Goal: Task Accomplishment & Management: Complete application form

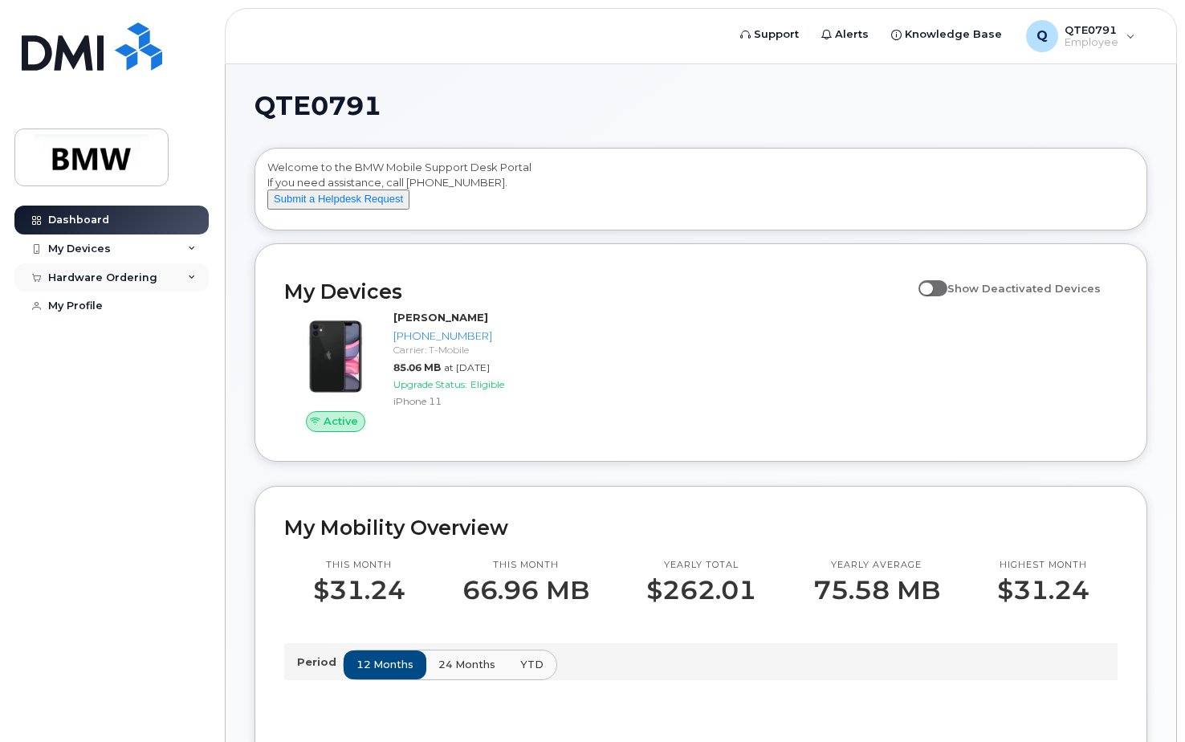
click at [193, 276] on icon at bounding box center [192, 278] width 8 height 8
click at [94, 310] on div "My Orders" at bounding box center [84, 306] width 58 height 14
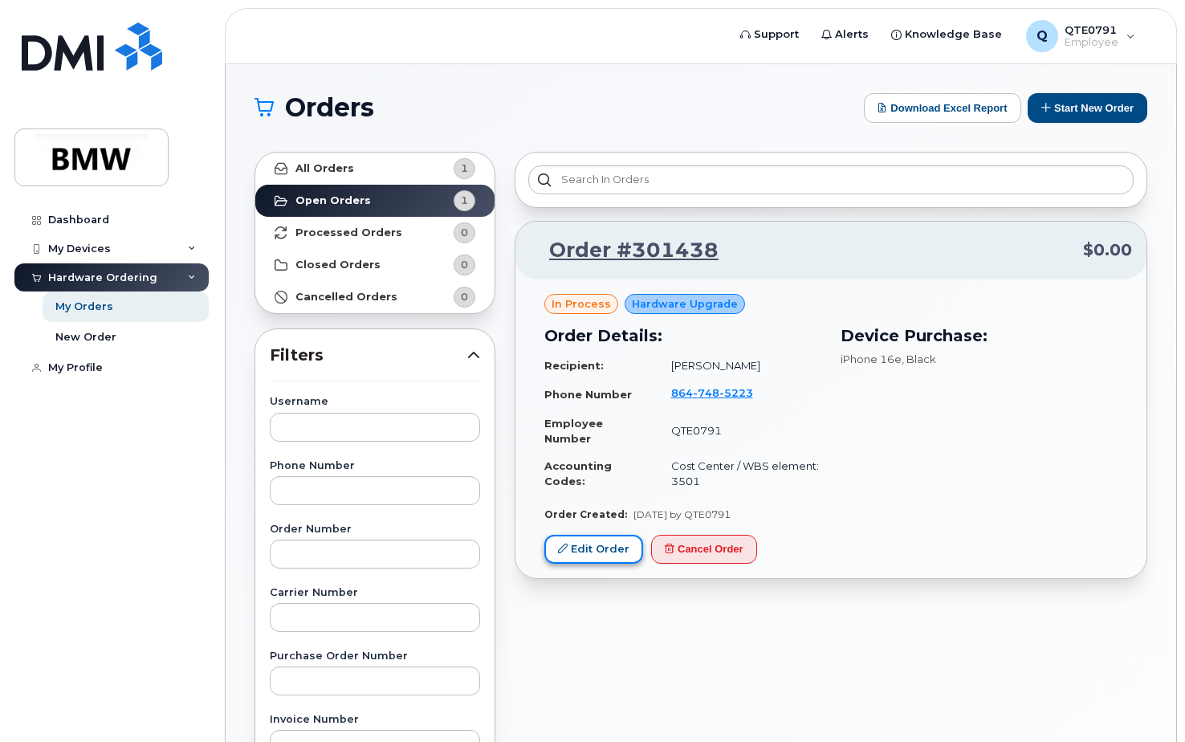
click at [606, 547] on link "Edit Order" at bounding box center [593, 550] width 99 height 30
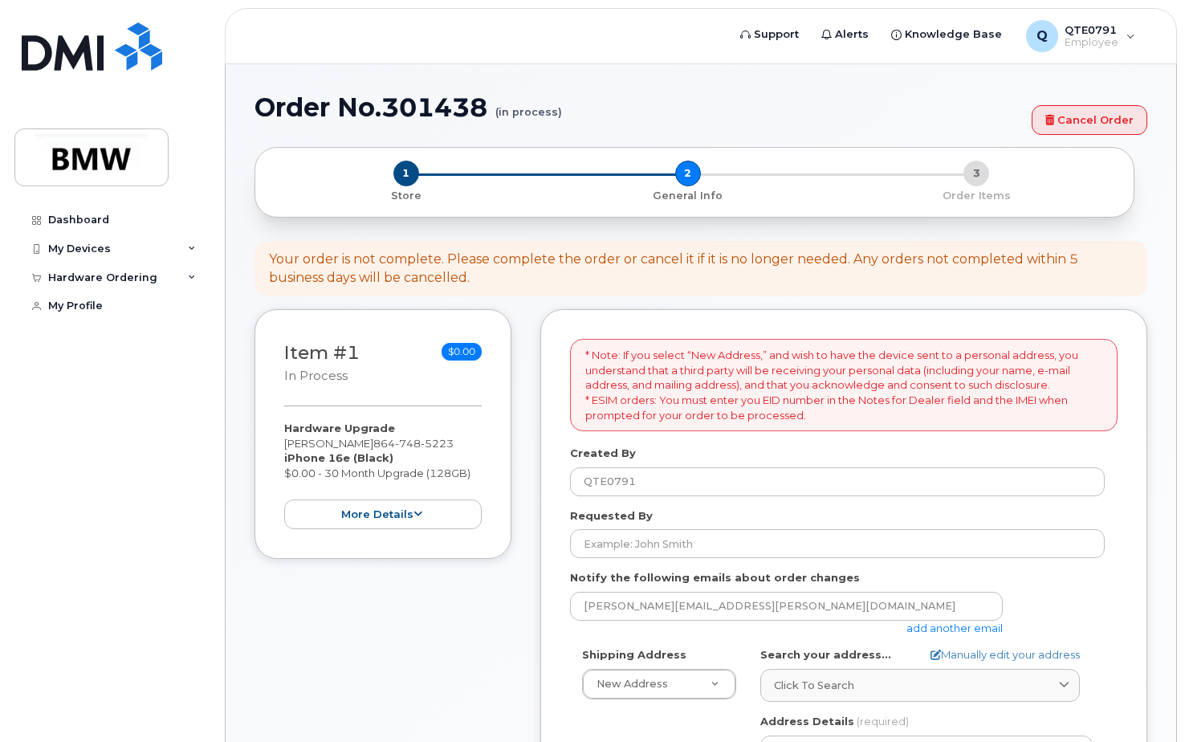
select select
click at [439, 518] on button "more details" at bounding box center [382, 514] width 197 height 30
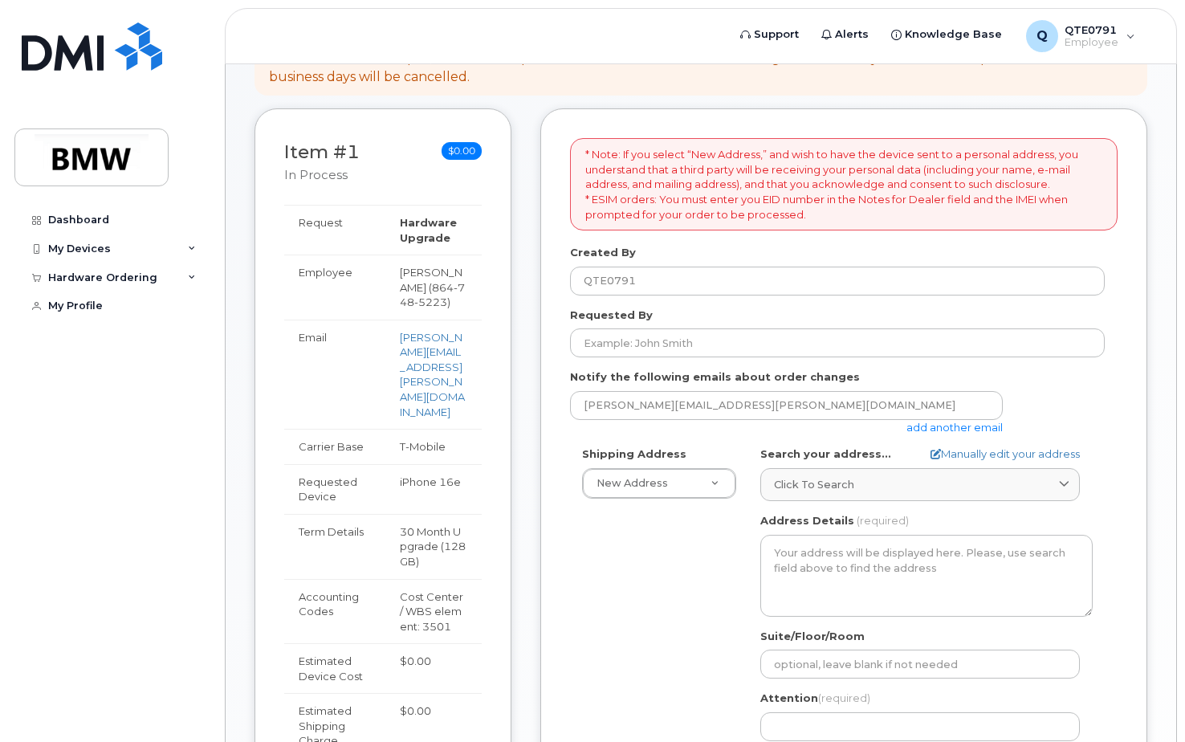
scroll to position [134, 0]
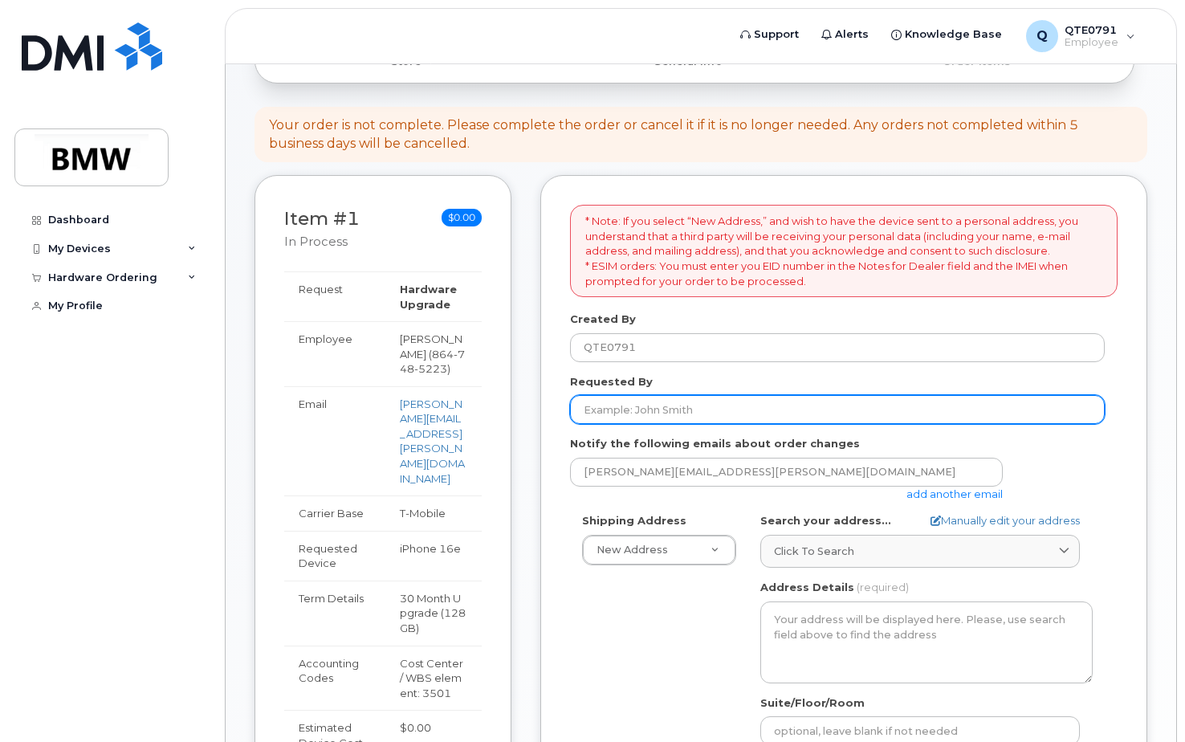
click at [649, 403] on input "Requested By" at bounding box center [837, 409] width 535 height 29
click at [714, 419] on input "Requested By" at bounding box center [837, 409] width 535 height 29
type input "[PERSON_NAME]"
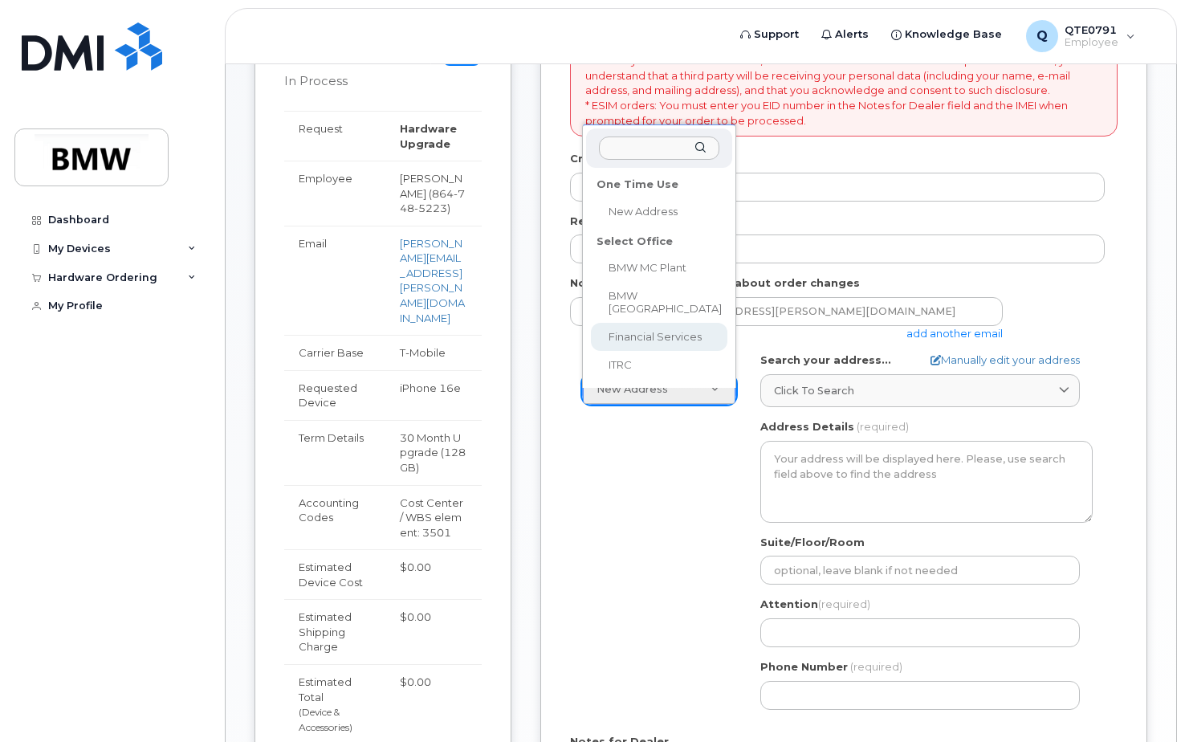
scroll to position [214, 0]
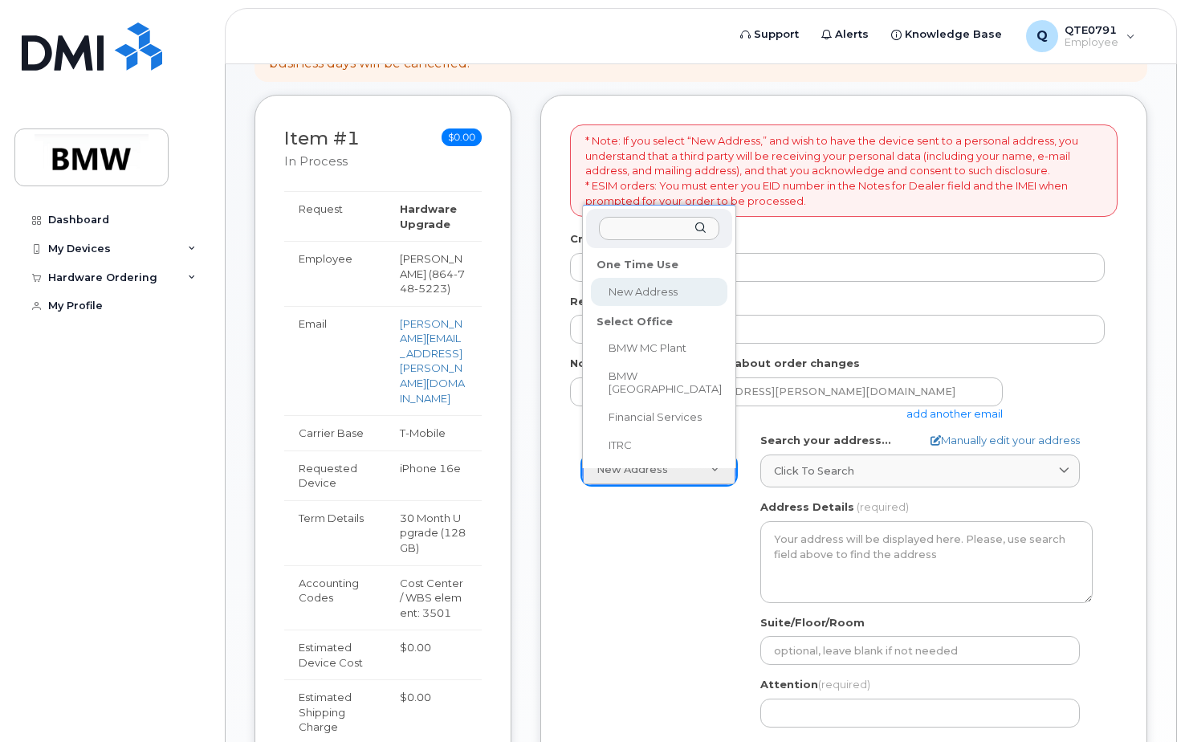
select select
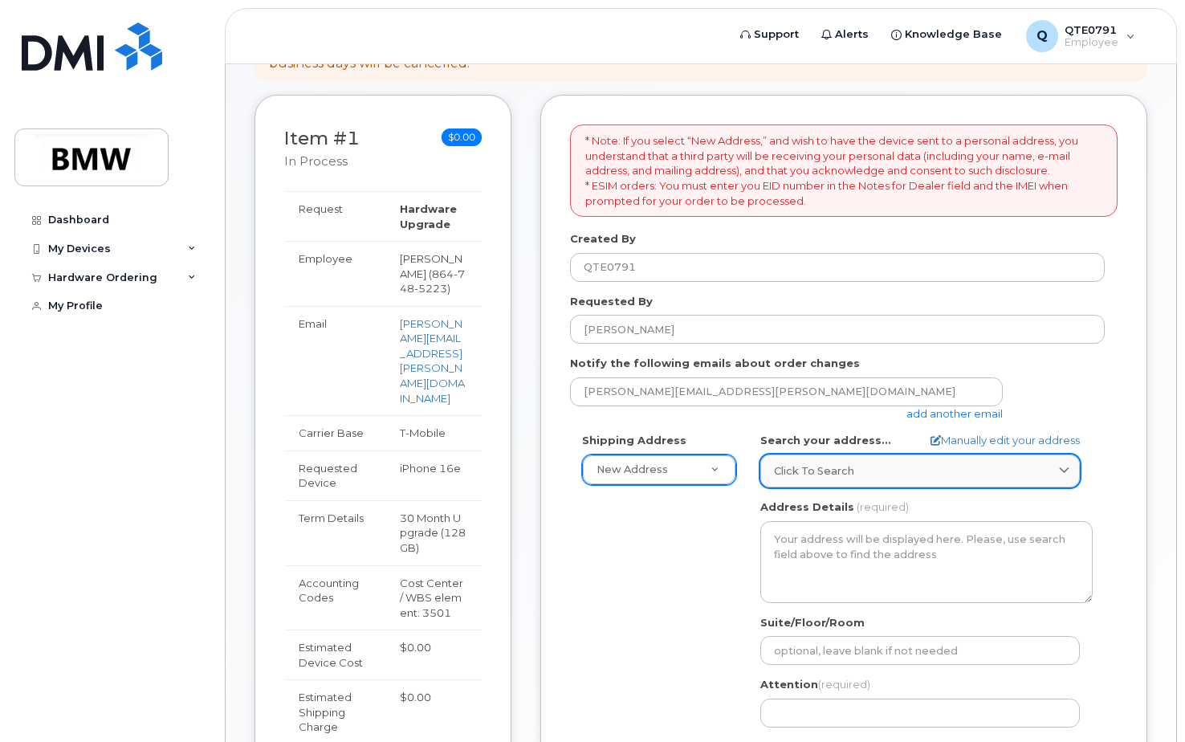
click at [858, 470] on div "Click to search" at bounding box center [920, 470] width 292 height 15
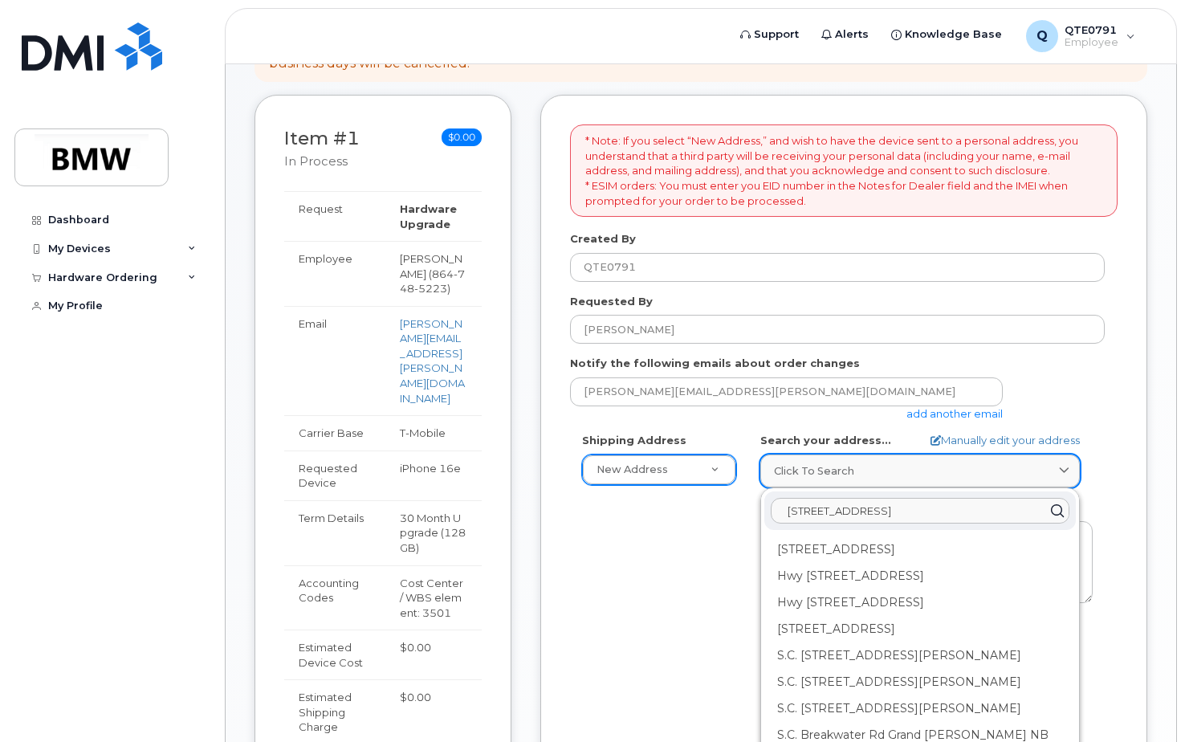
type input "1155 Highway 101 south greer SC"
click at [1067, 469] on icon at bounding box center [1064, 470] width 10 height 10
click at [728, 526] on div "Shipping Address New Address New Address BMW MC Plant BMW North America Financi…" at bounding box center [837, 617] width 535 height 368
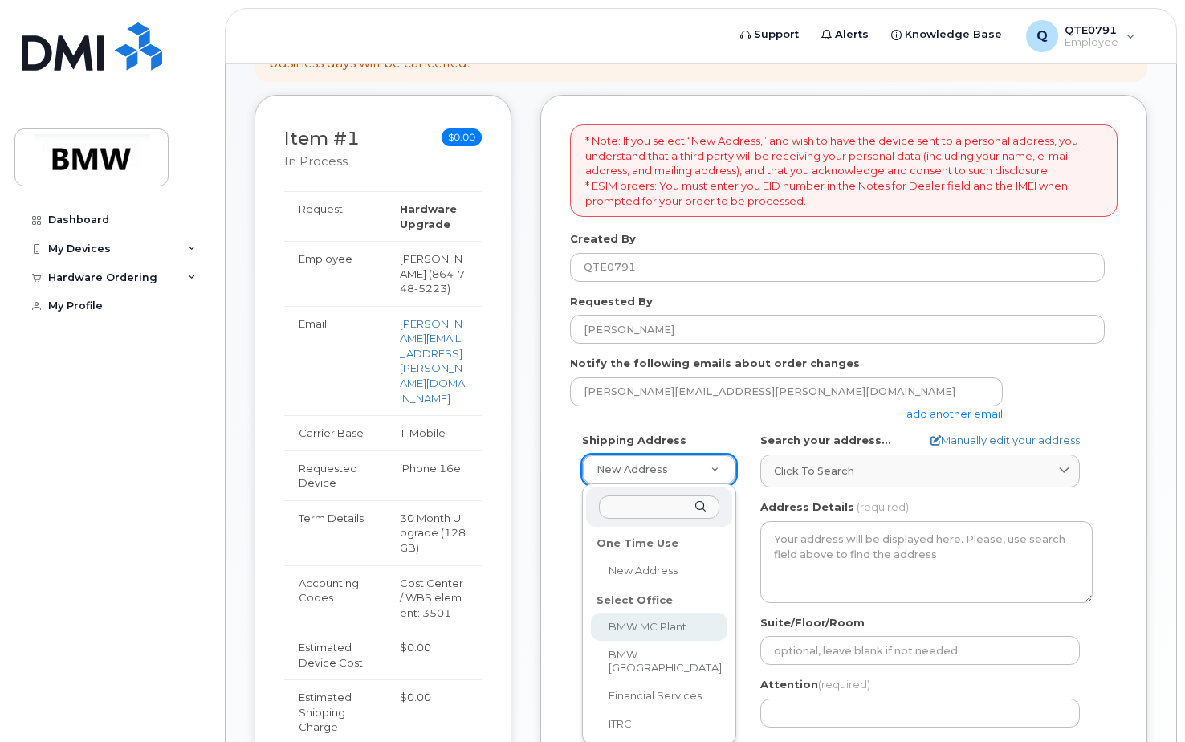
select select
type textarea "1400 Highway 101 S GREER SC 29651-6731 UNITED STATES Greer South Carolina 29651…"
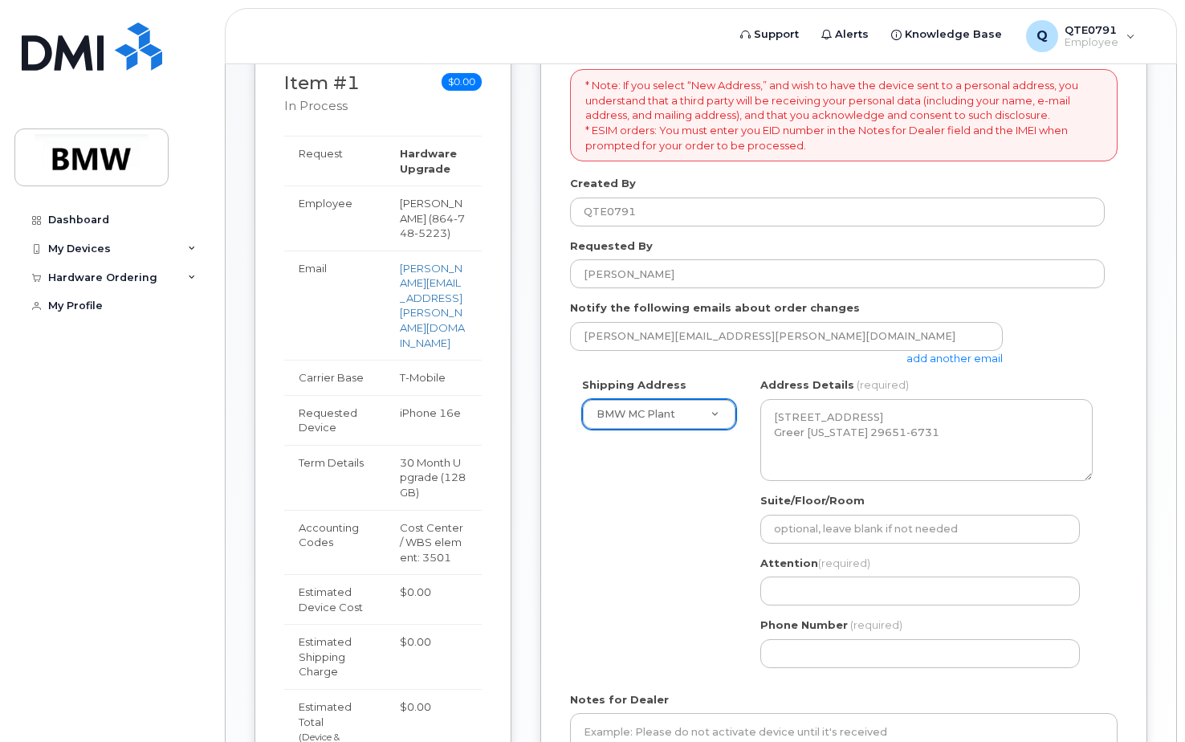
scroll to position [295, 0]
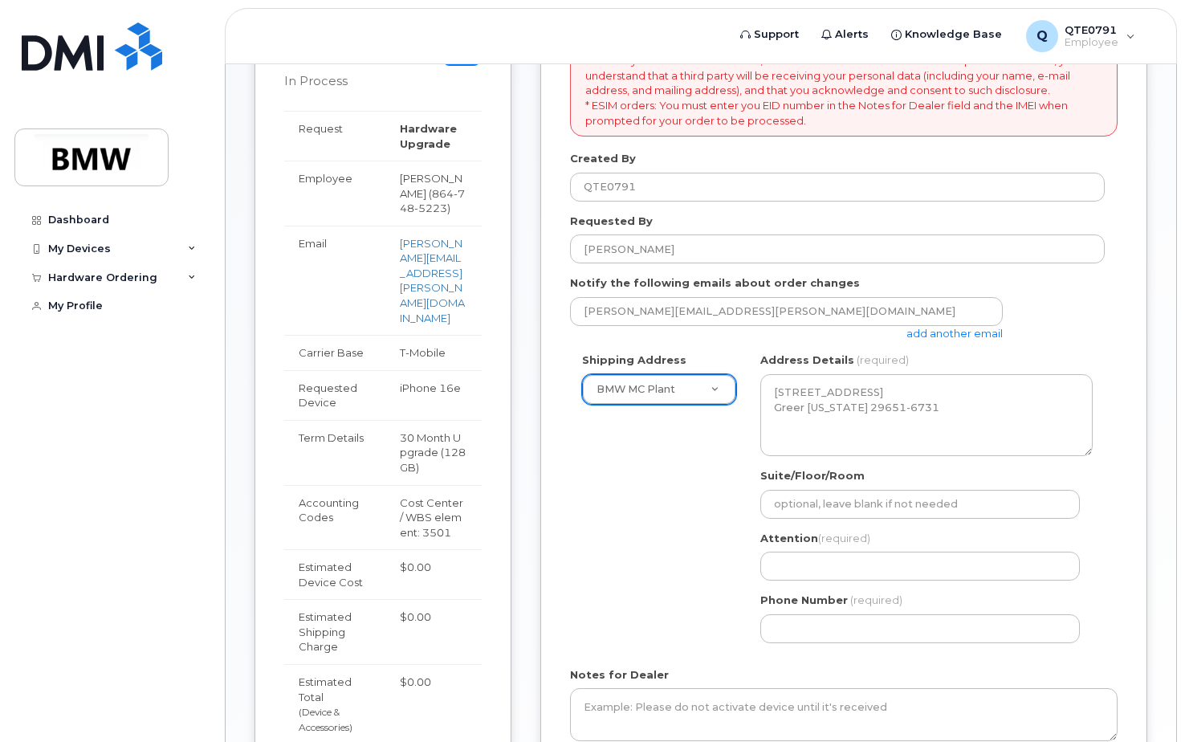
click at [682, 598] on div "Shipping Address BMW MC Plant New Address BMW MC Plant BMW North America Financ…" at bounding box center [837, 503] width 535 height 302
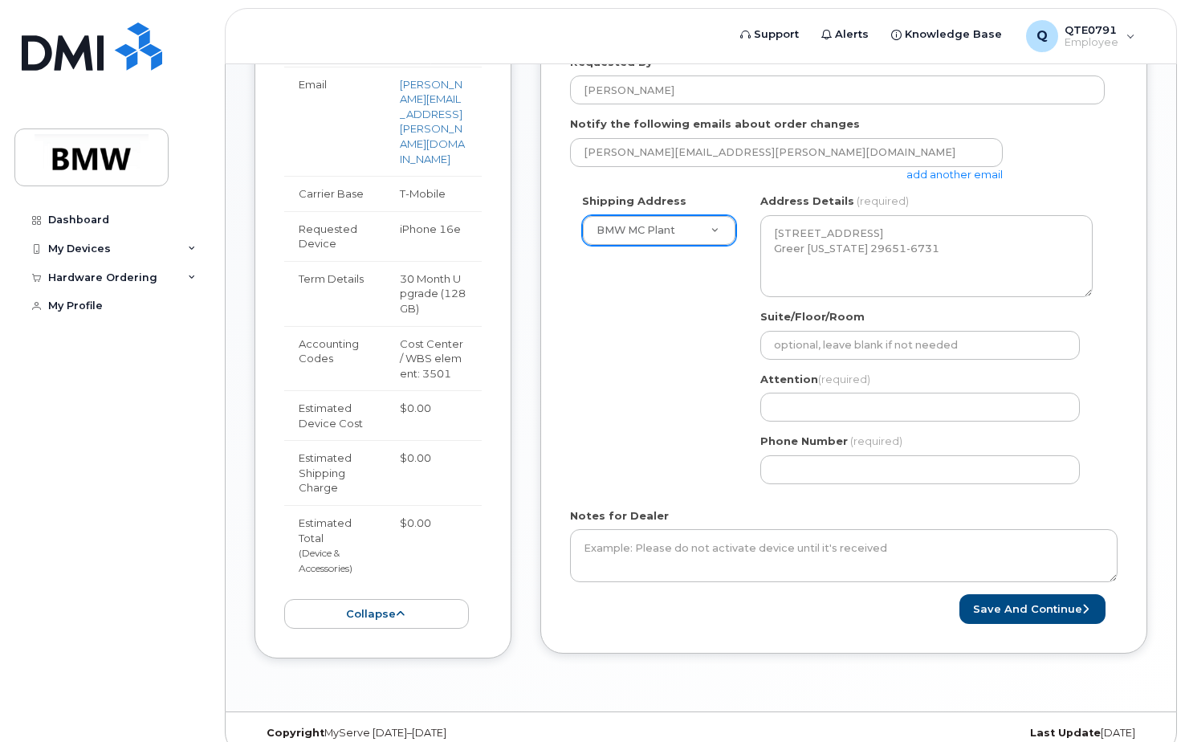
scroll to position [455, 0]
click at [1045, 606] on button "Save and Continue" at bounding box center [1032, 607] width 146 height 30
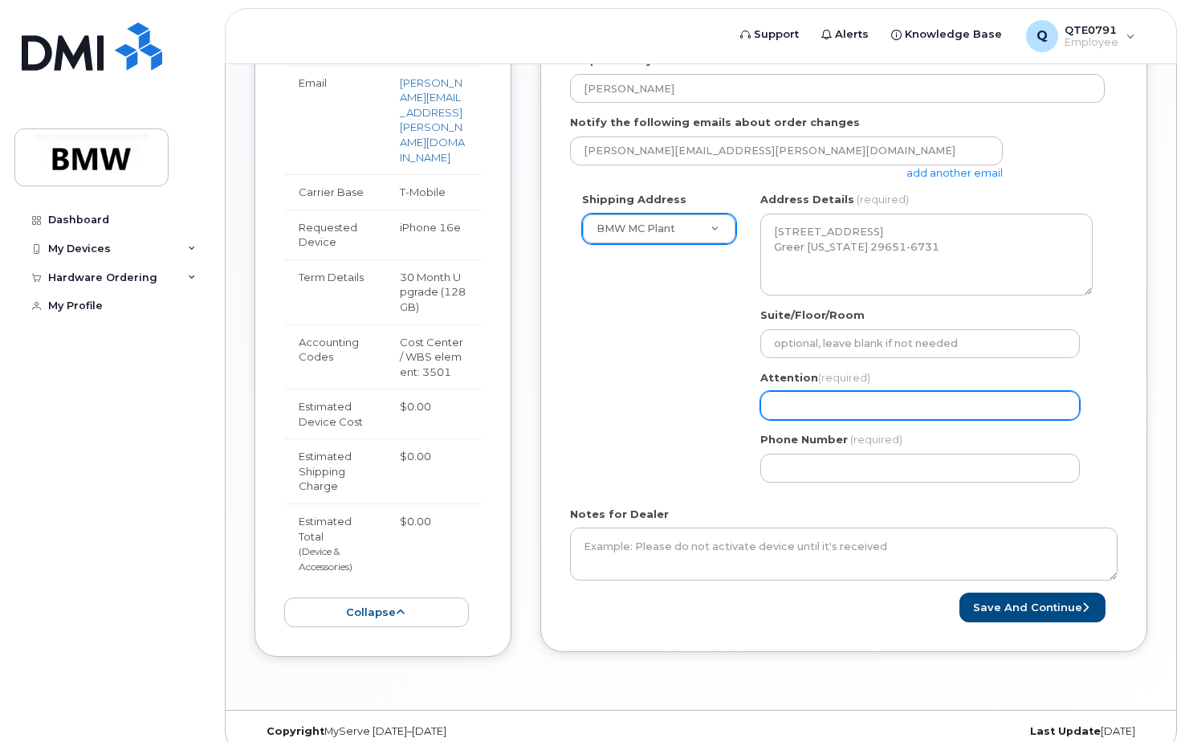
click at [797, 401] on input "Attention (required)" at bounding box center [919, 405] width 319 height 29
select select
type input "F"
select select
type input "Fa"
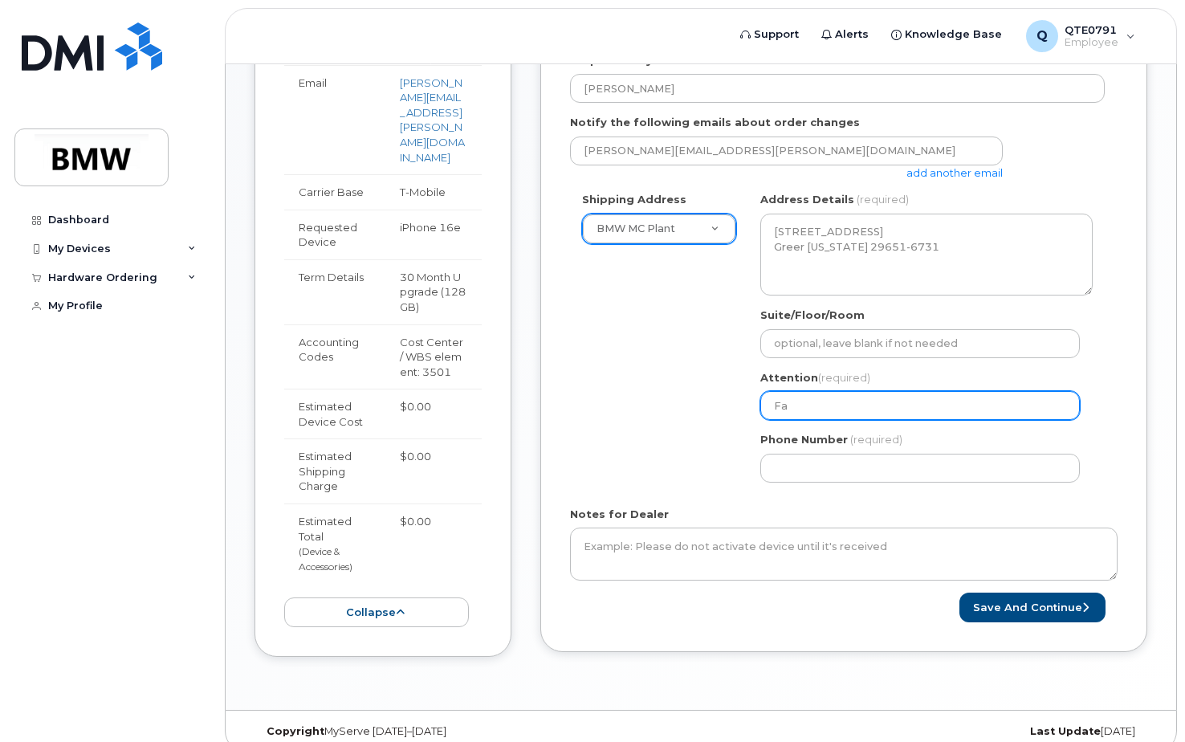
select select
type input "Fad"
select select
type input "Fadi"
select select
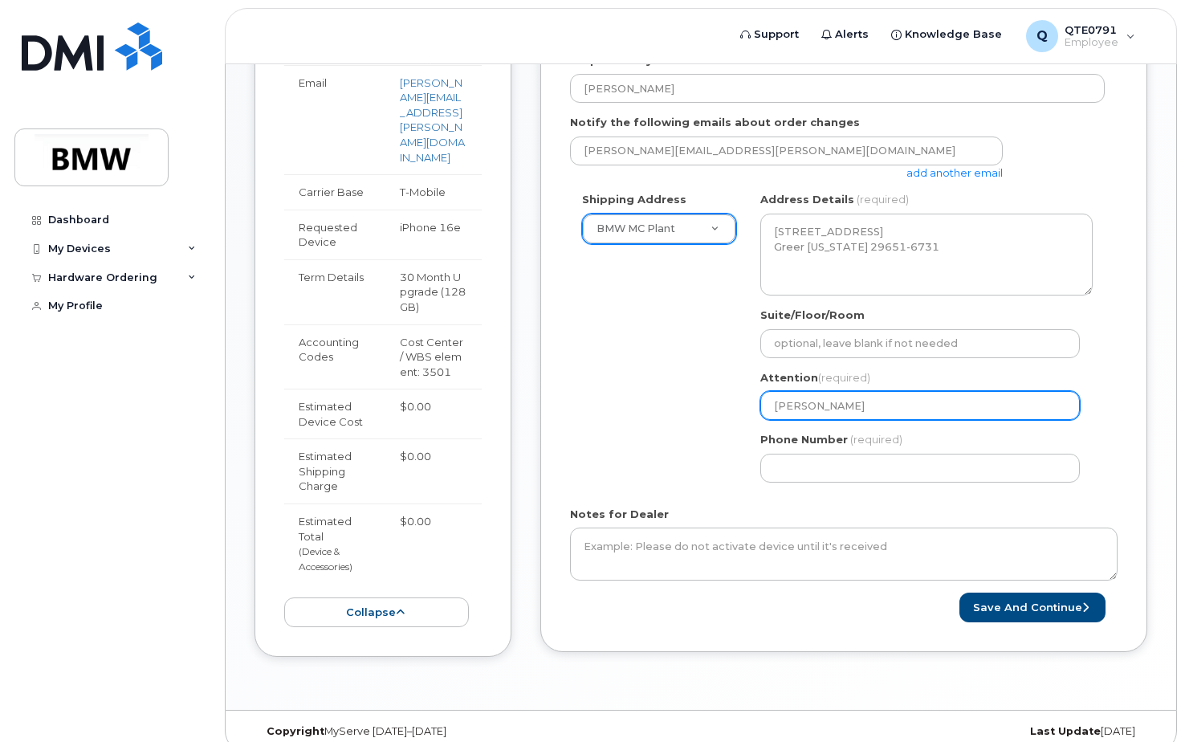
type input "Fadi D"
select select
type input "Fadi Da"
select select
type input "Fadi Dag"
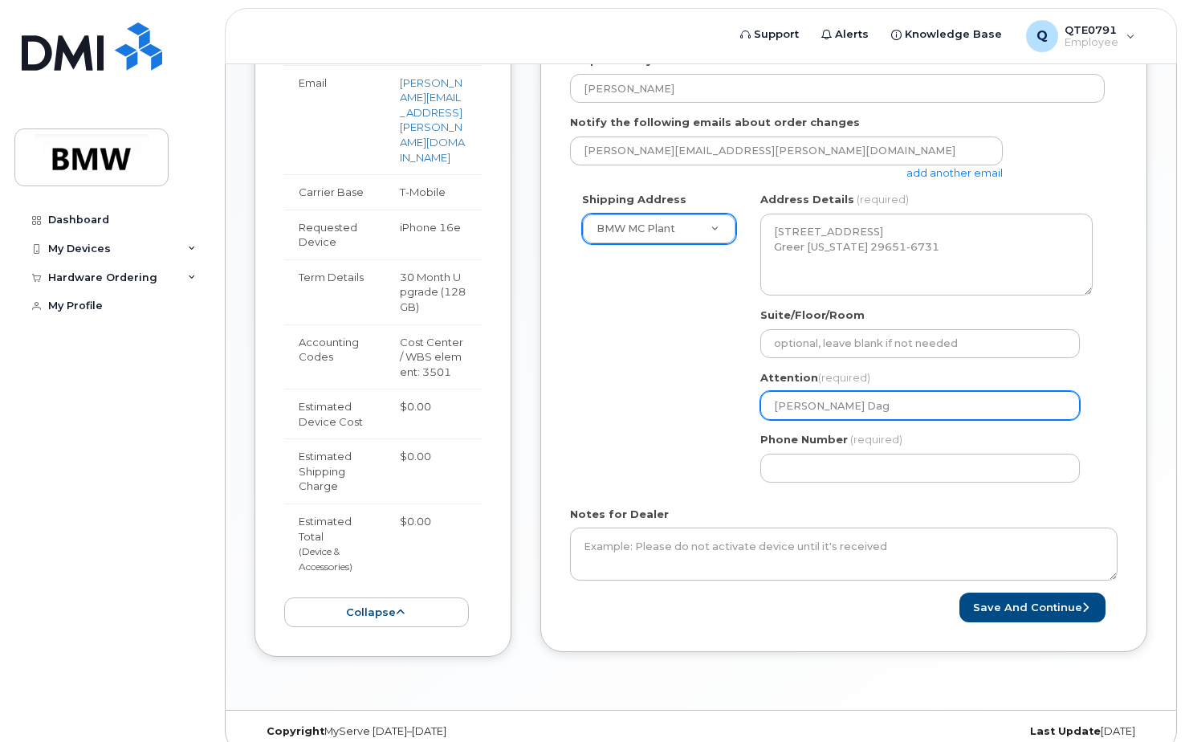
select select
type input "Fadi Dage"
select select
type input "Fadi Dager"
select select
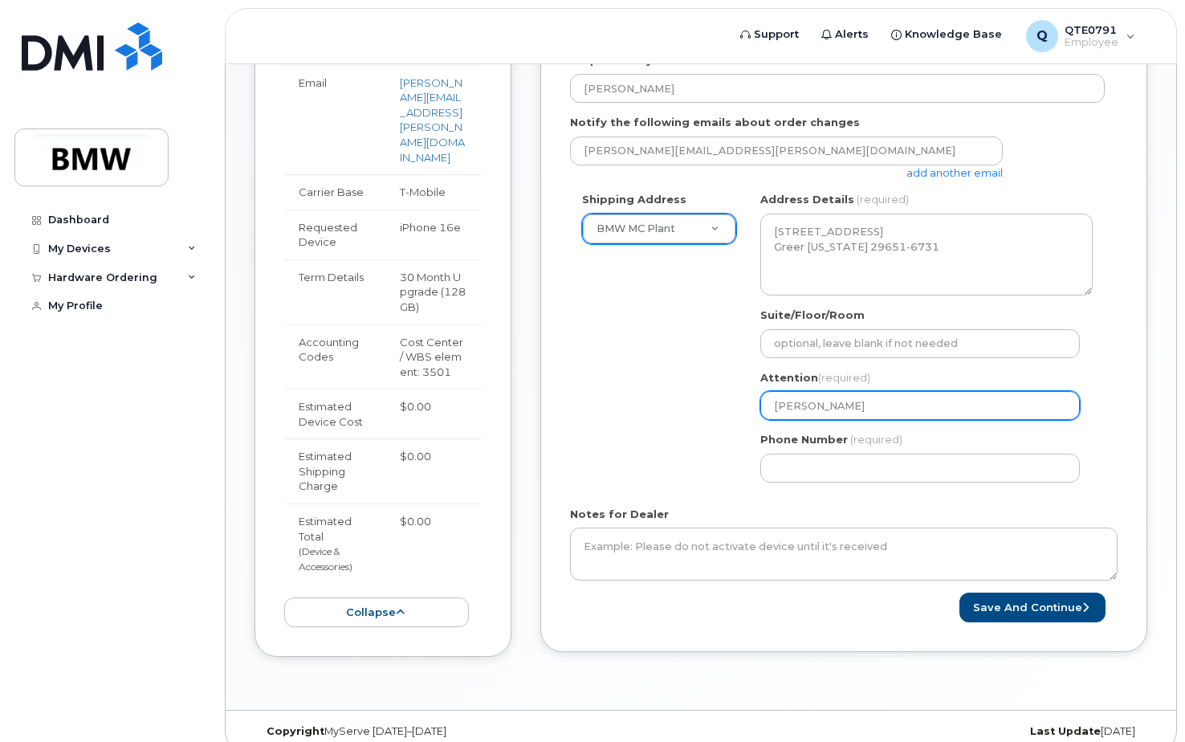
type input "Fadi Dage"
select select
type input "Fadi Dageg"
select select
type input "Fadi Dagegh"
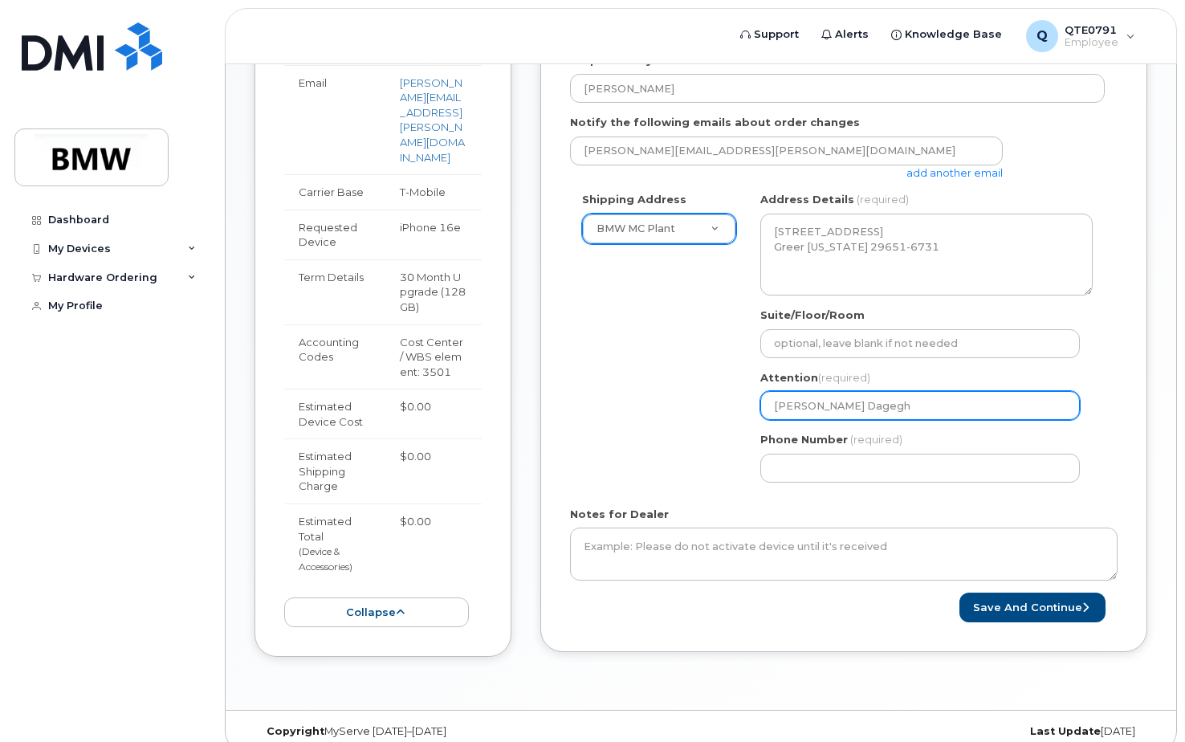
select select
type input "Fadi Dageg"
select select
type input "Fadi Dage"
select select
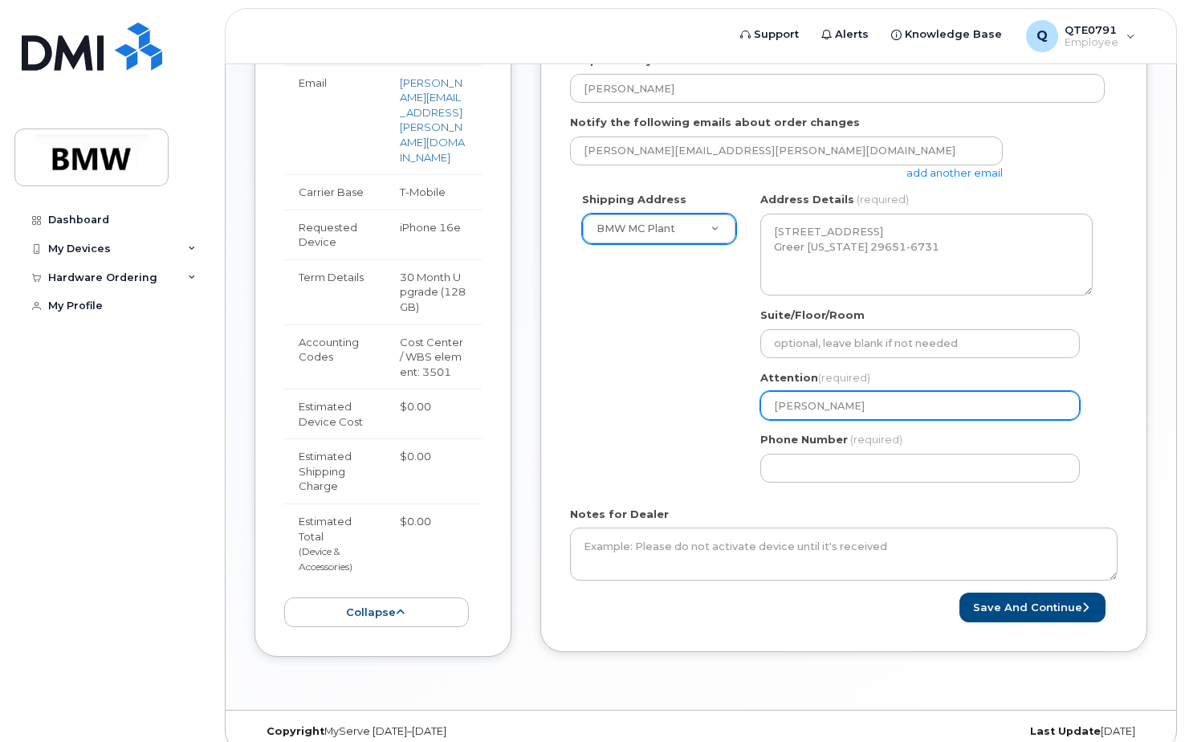
type input "Fadi Dag"
select select
type input "Fadi Da"
select select
type input "Fadi Dag"
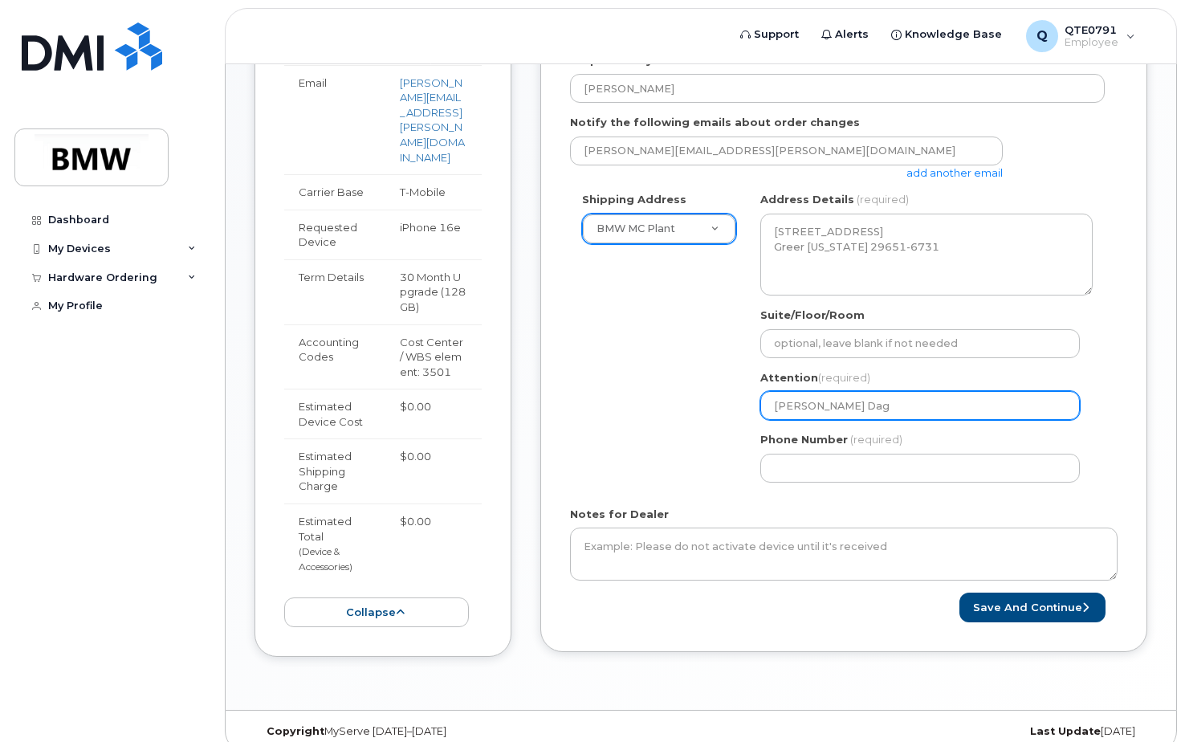
select select
type input "Fadi Dagh"
select select
type input "Fadi Daghe"
select select
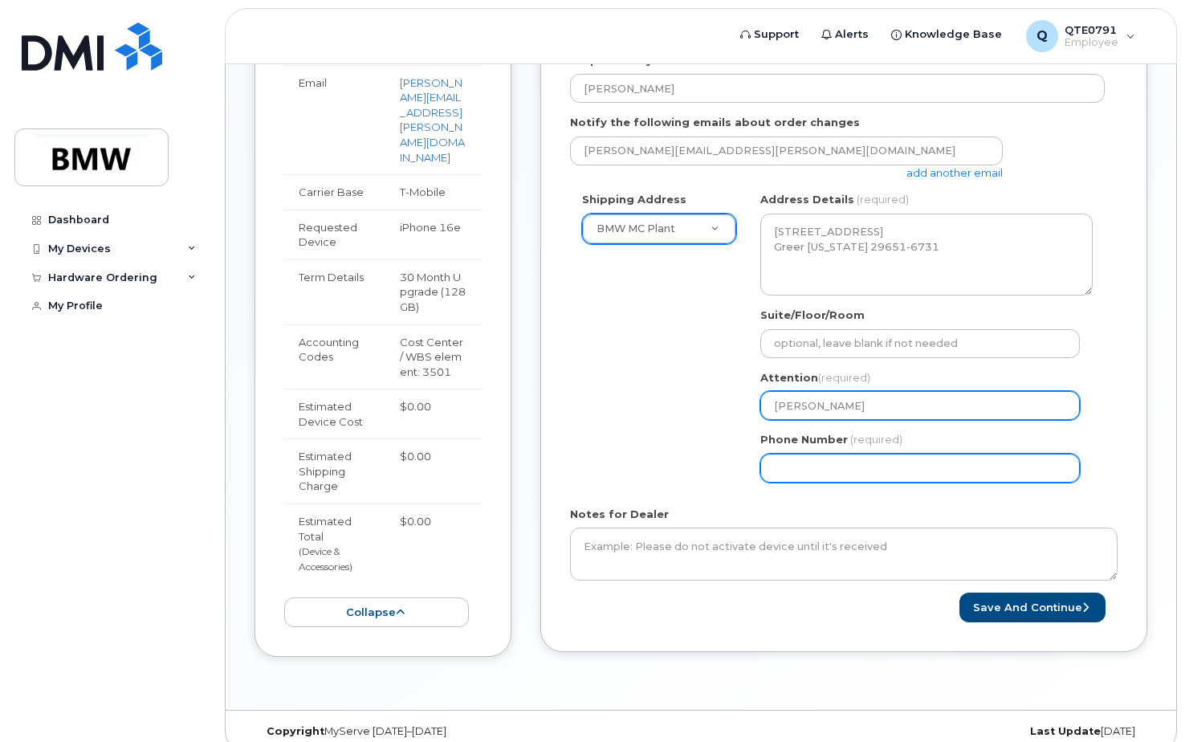
type input "Fadi Dagher"
click at [888, 471] on input "Phone Number" at bounding box center [919, 467] width 319 height 29
select select
type input "864"
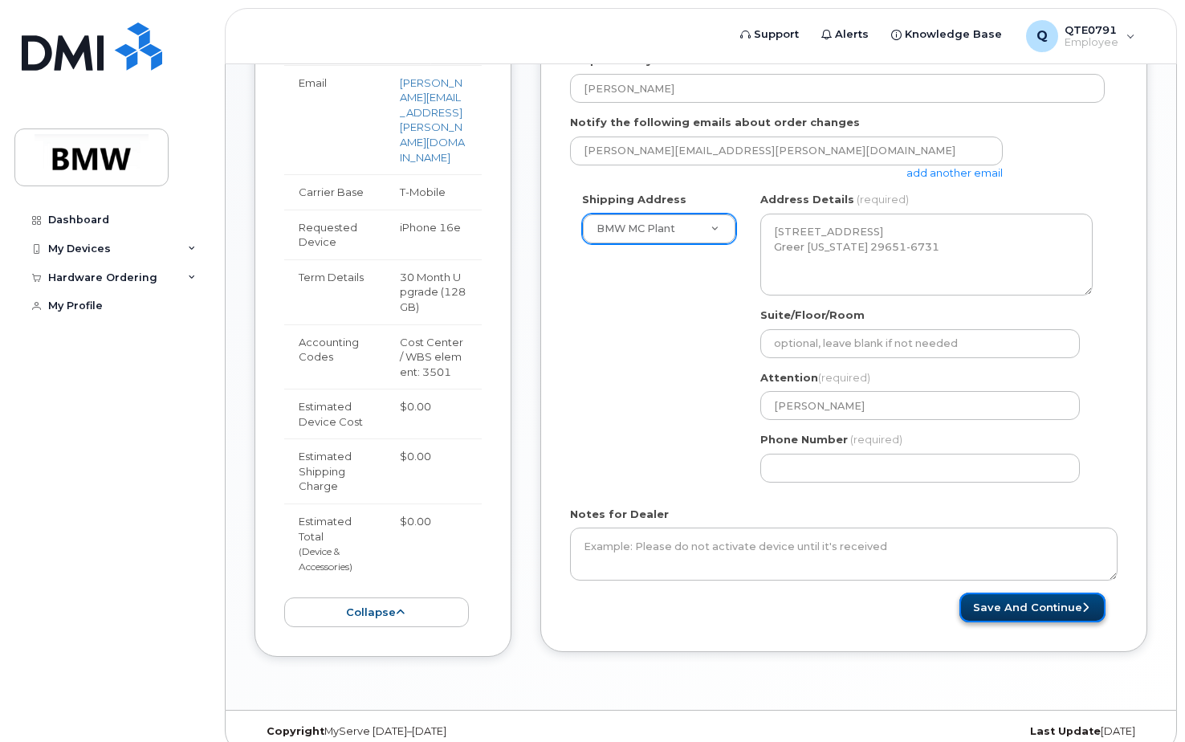
click at [1021, 602] on button "Save and Continue" at bounding box center [1032, 607] width 146 height 30
click at [881, 503] on form "* Note: If you select “New Address,” and wish to have the device sent to a pers…" at bounding box center [843, 253] width 547 height 738
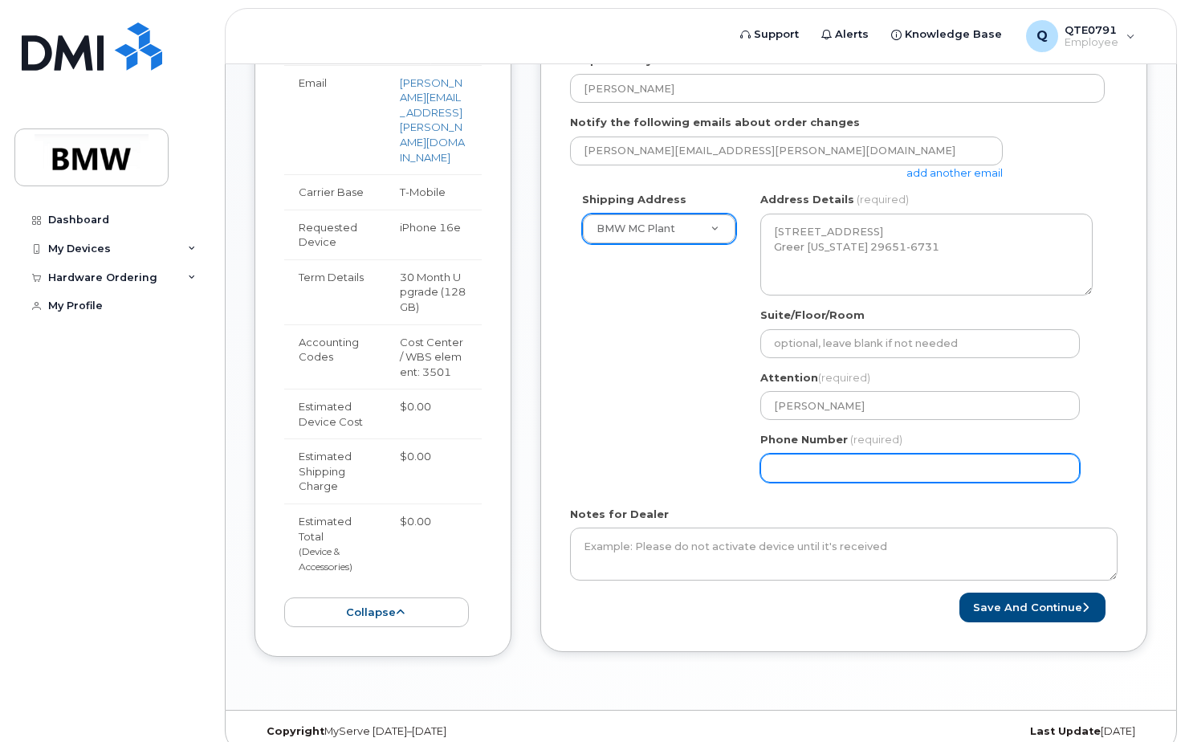
click at [865, 471] on input "Phone Number" at bounding box center [919, 467] width 319 height 29
click at [774, 466] on input "Phone Number" at bounding box center [919, 467] width 319 height 29
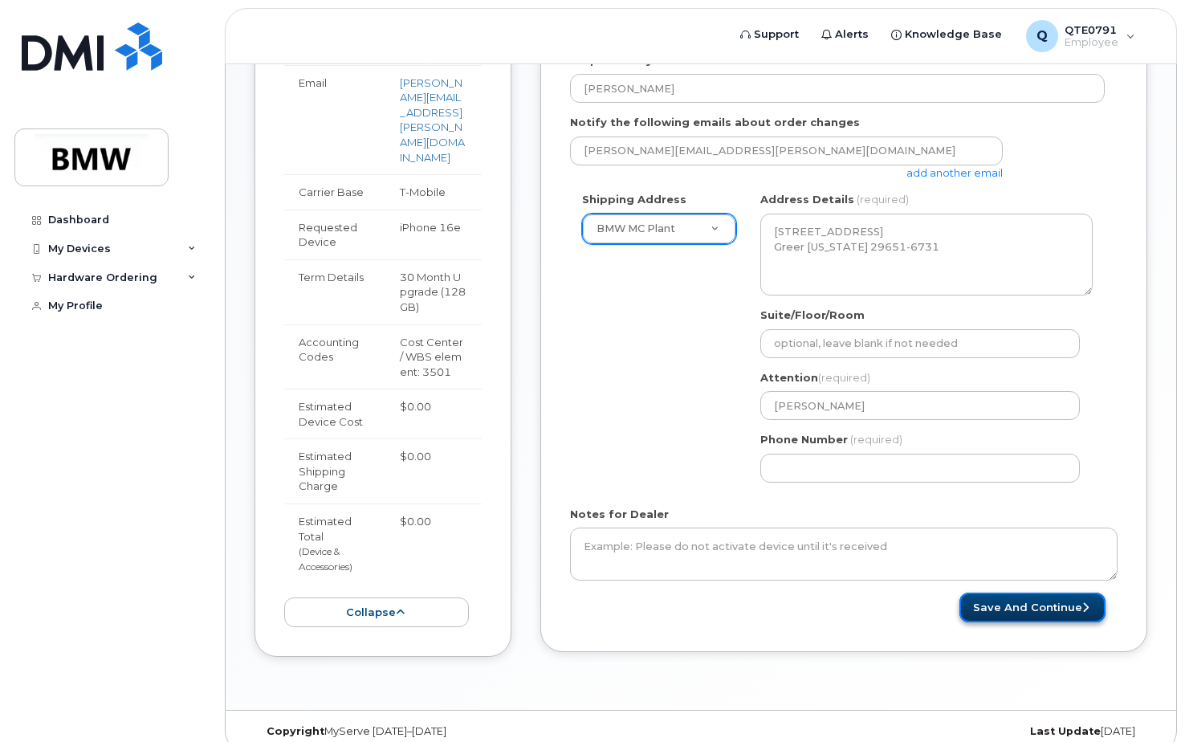
click at [999, 600] on button "Save and Continue" at bounding box center [1032, 607] width 146 height 30
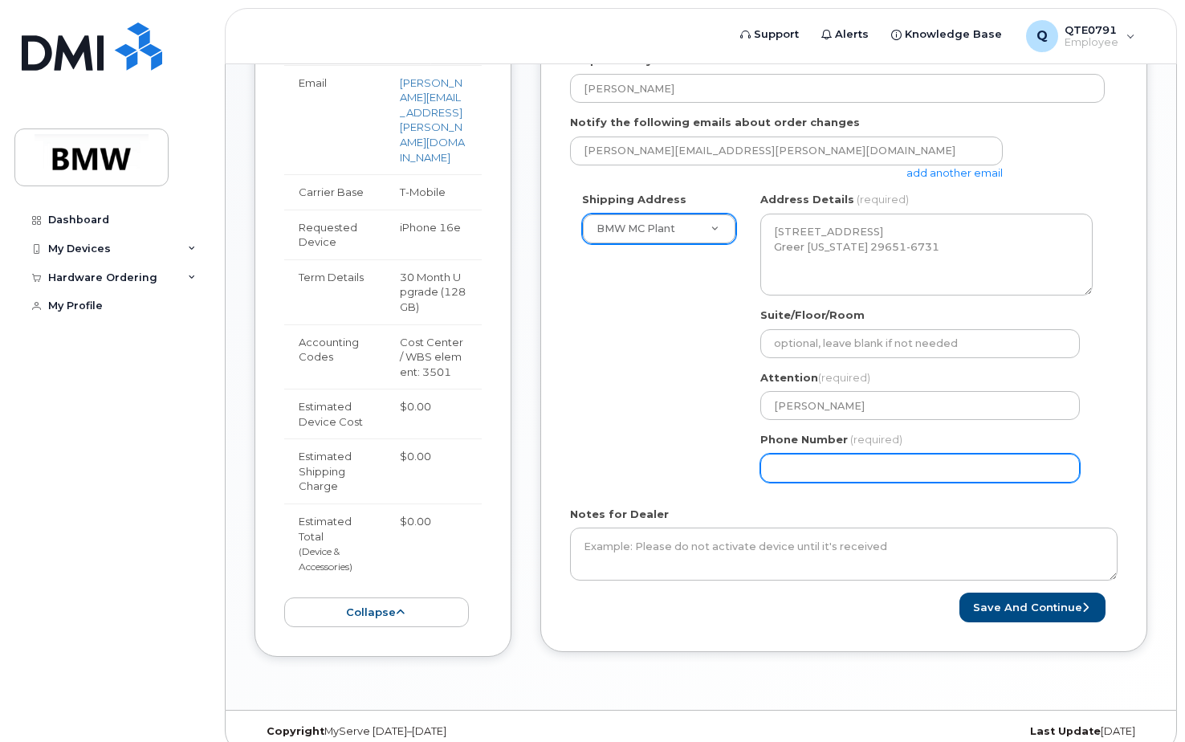
drag, startPoint x: 902, startPoint y: 504, endPoint x: 864, endPoint y: 476, distance: 47.0
click at [899, 500] on form "* Note: If you select “New Address,” and wish to have the device sent to a pers…" at bounding box center [843, 253] width 547 height 738
drag, startPoint x: 835, startPoint y: 468, endPoint x: 835, endPoint y: 455, distance: 12.9
click at [835, 464] on input "Phone Number" at bounding box center [919, 467] width 319 height 29
click at [806, 462] on input "Phone Number" at bounding box center [919, 467] width 319 height 29
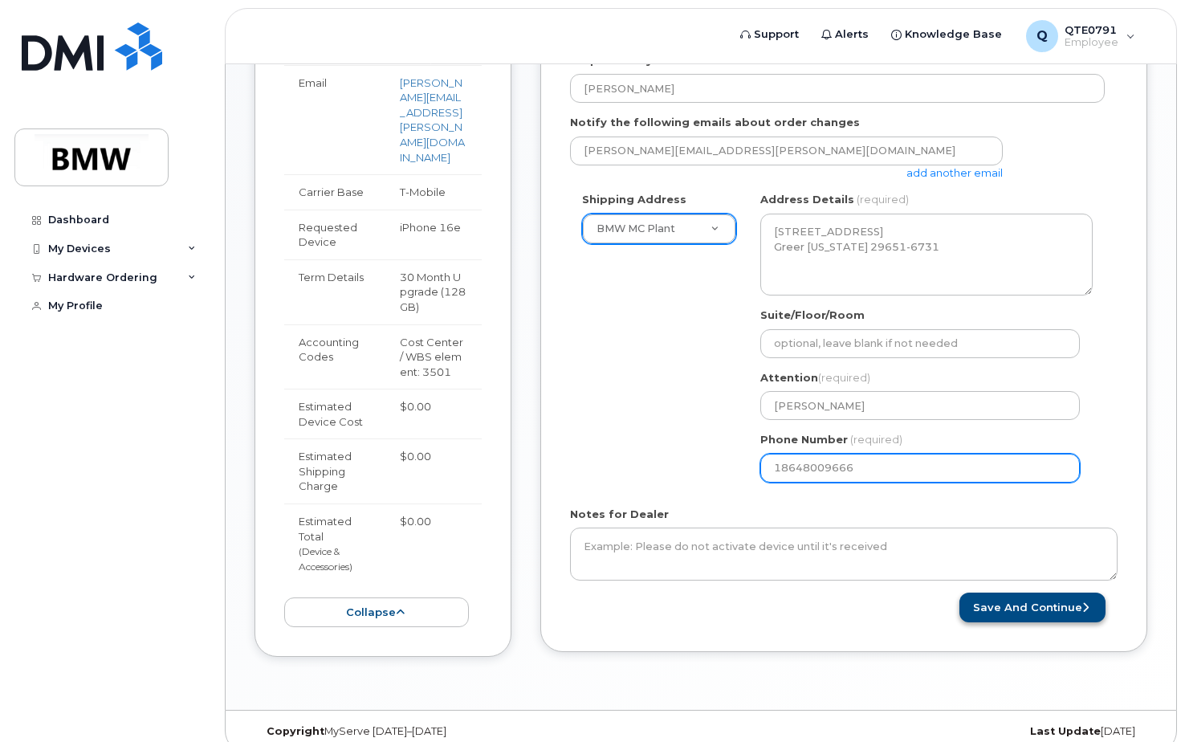
type input "18648009666"
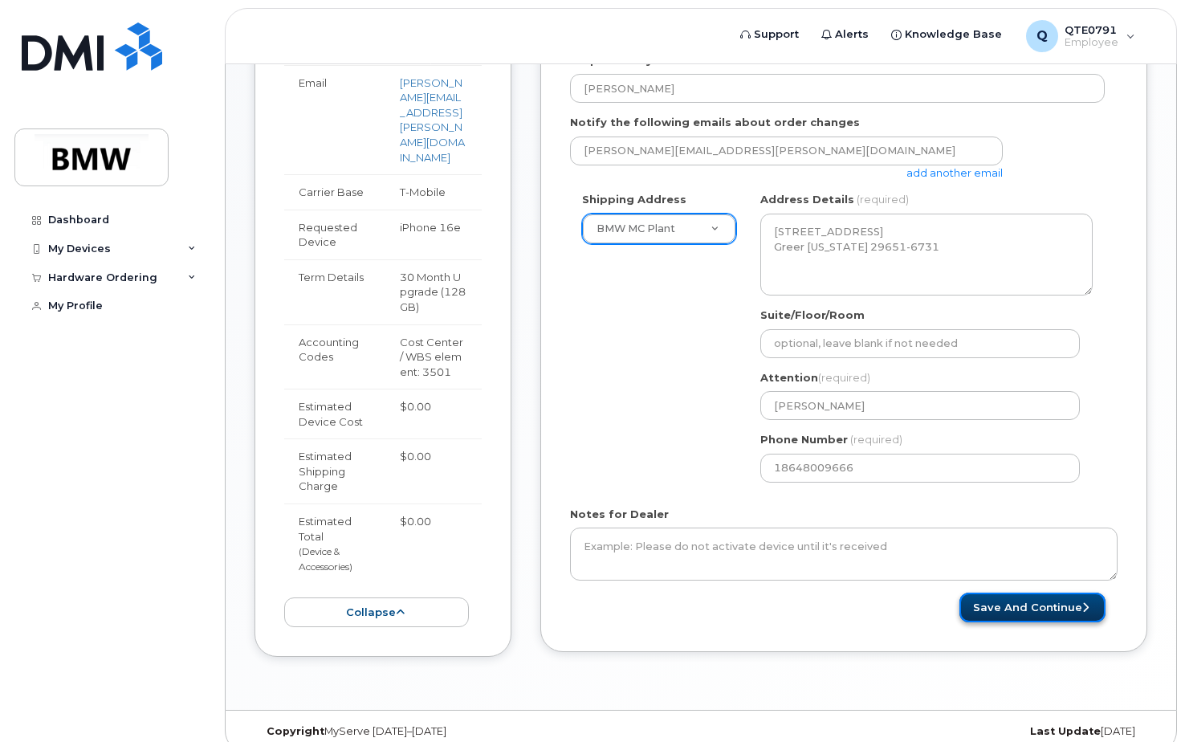
click at [974, 604] on button "Save and Continue" at bounding box center [1032, 607] width 146 height 30
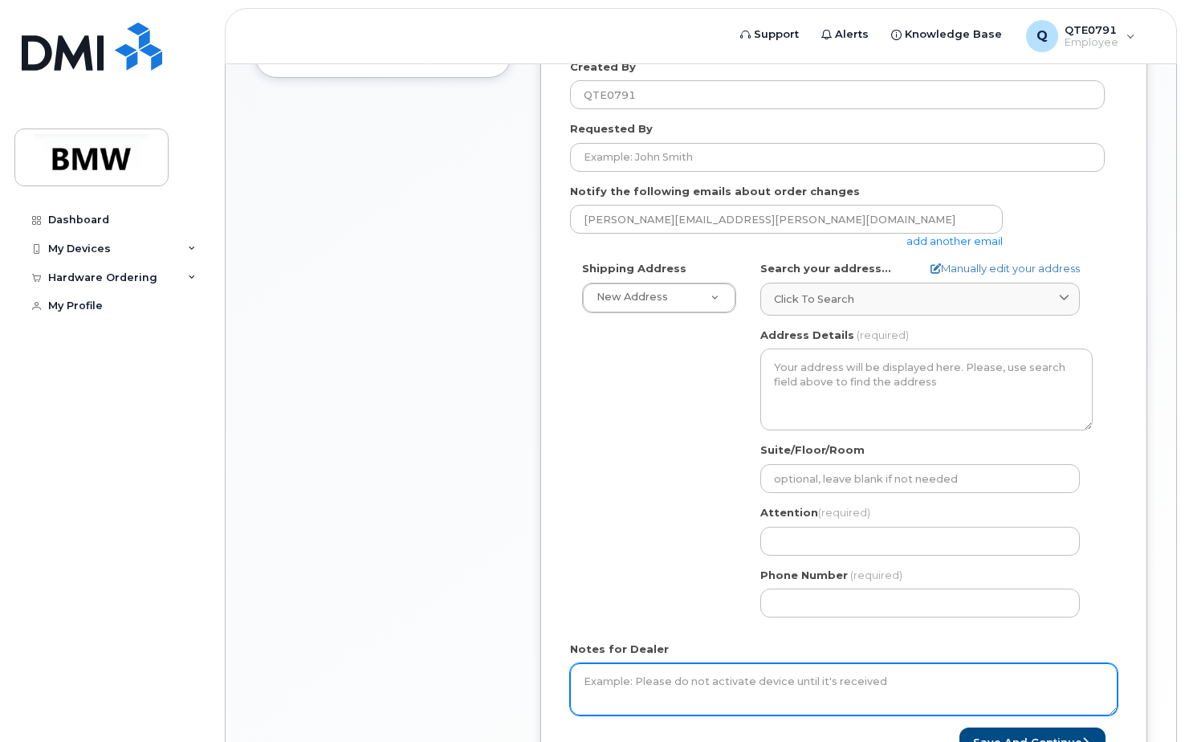
scroll to position [470, 0]
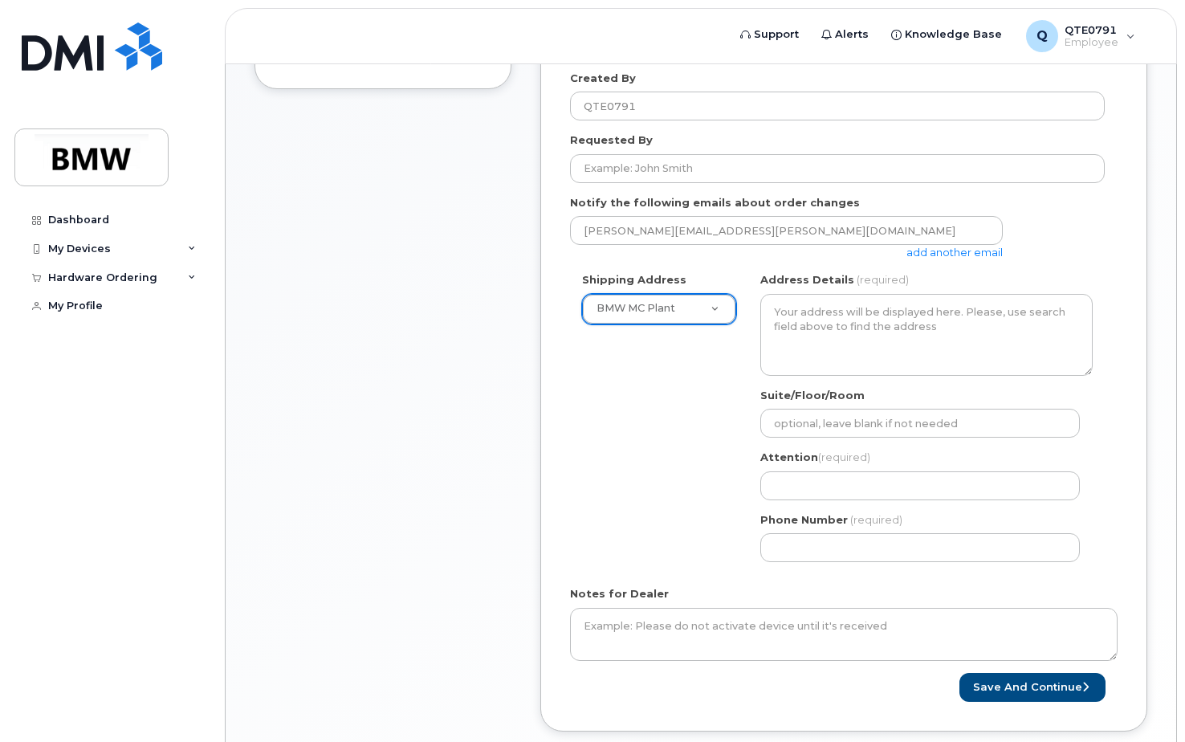
select select
type textarea "[STREET_ADDRESS] Greer [US_STATE] 29651-6731"
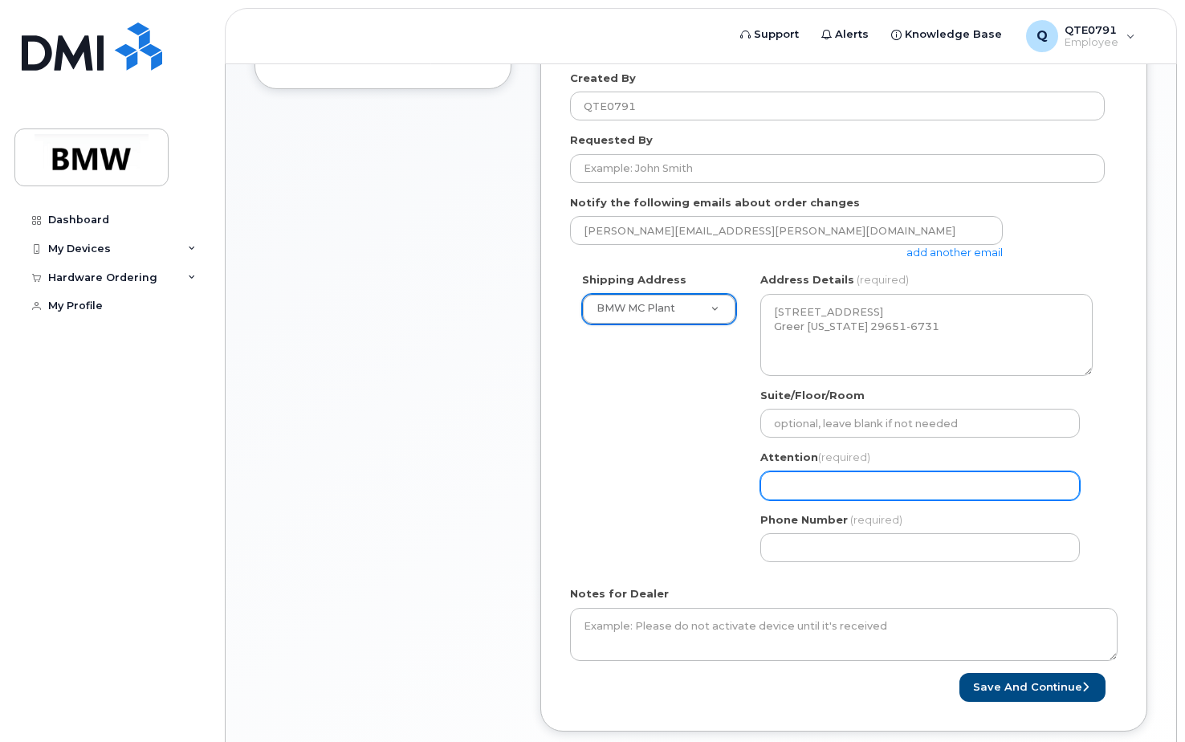
click at [843, 486] on input "Attention (required)" at bounding box center [919, 485] width 319 height 29
type input "[PERSON_NAME]"
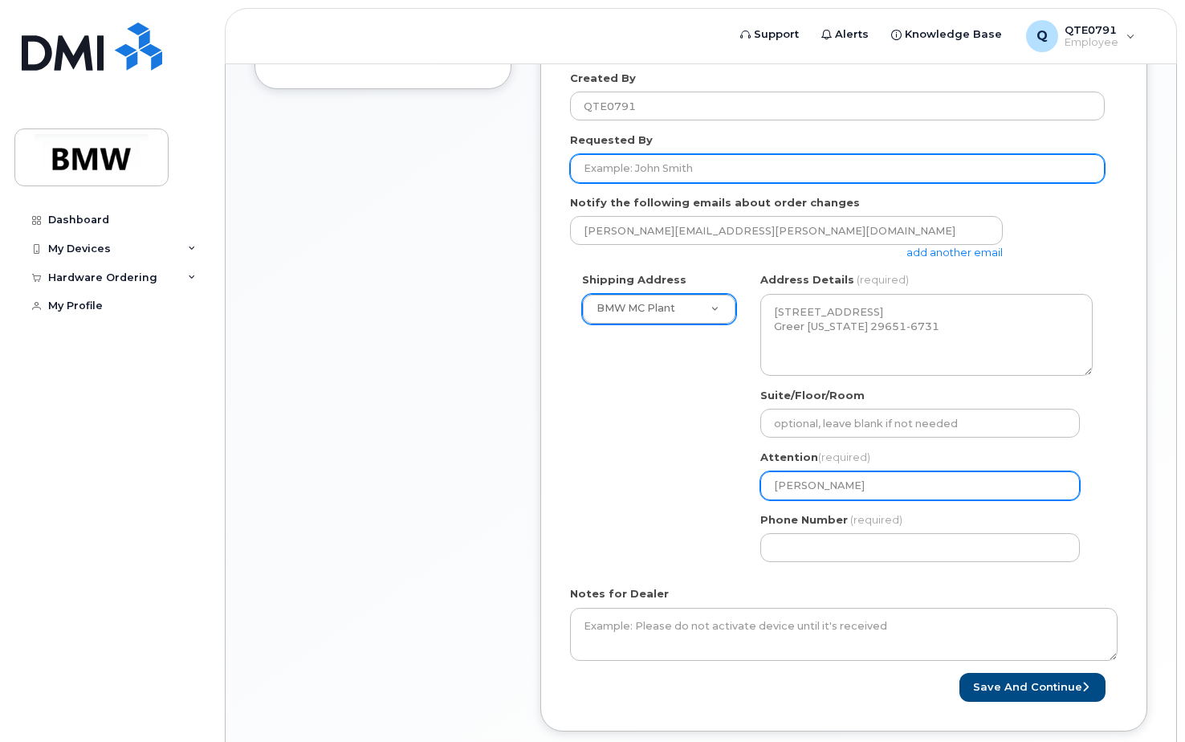
type input "[PERSON_NAME]"
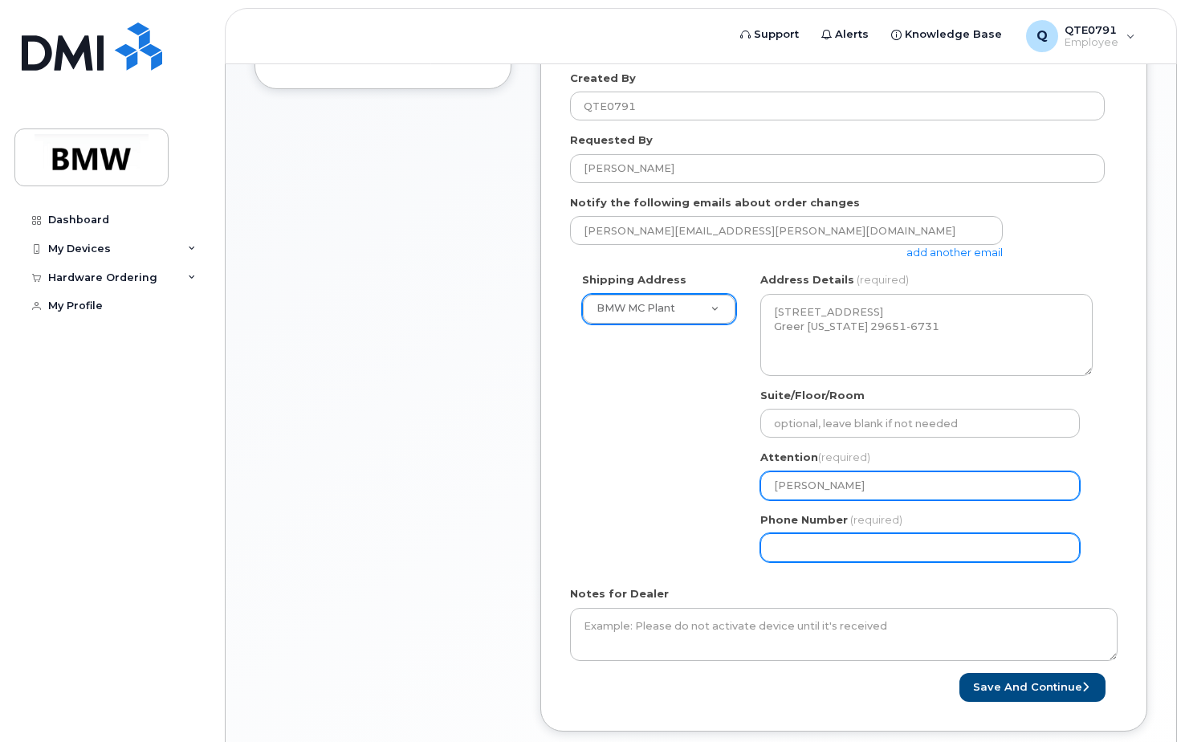
type input "1864800966"
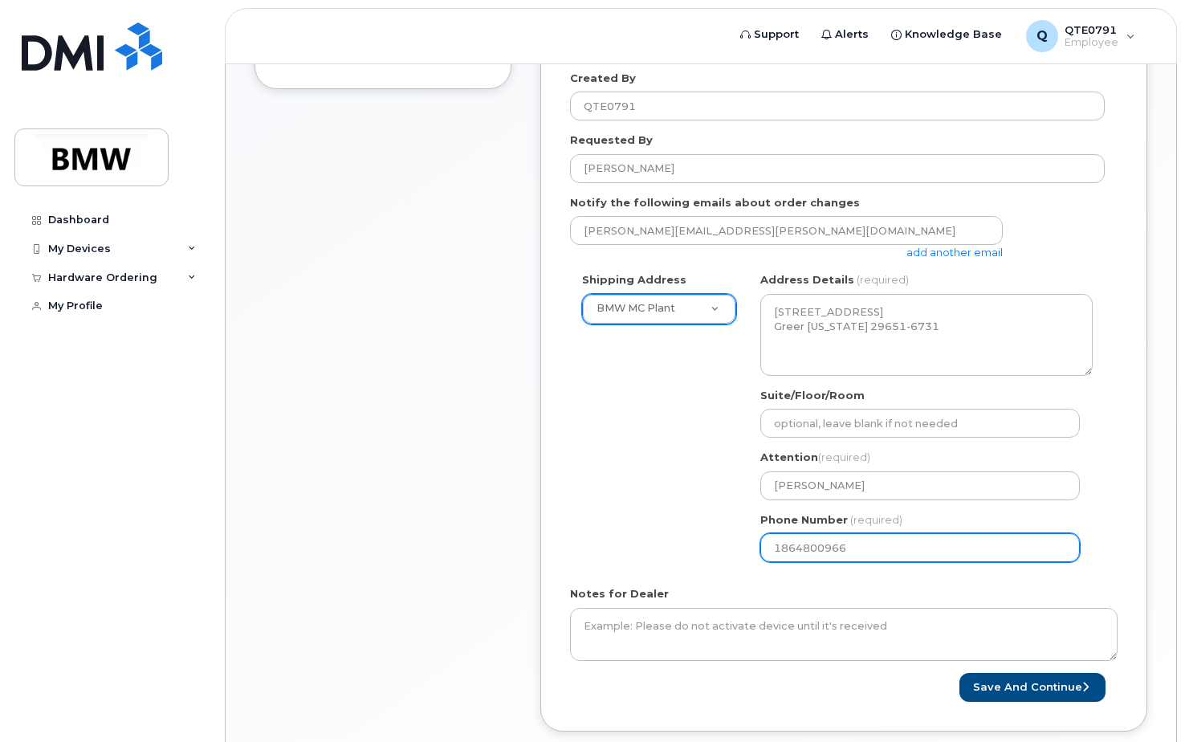
click at [864, 547] on input "1864800966" at bounding box center [919, 547] width 319 height 29
click at [779, 543] on input "1864800966" at bounding box center [919, 547] width 319 height 29
select select
type input "864800966"
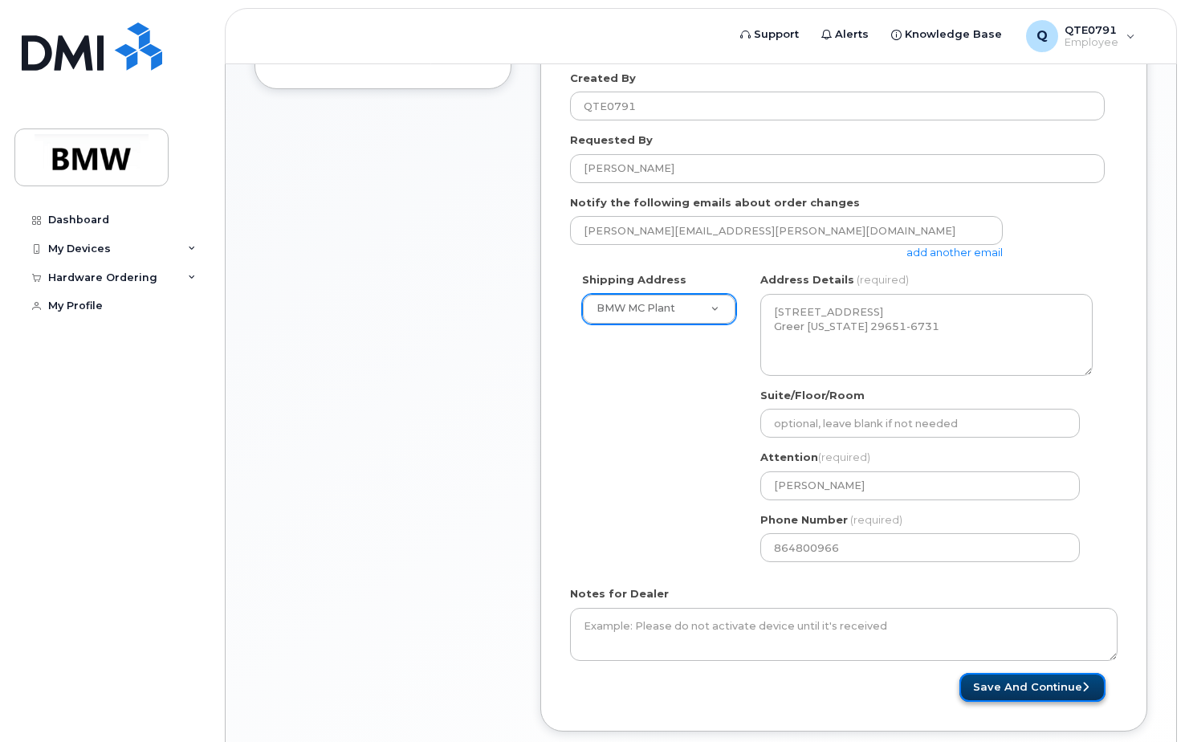
click at [1013, 681] on button "Save and Continue" at bounding box center [1032, 688] width 146 height 30
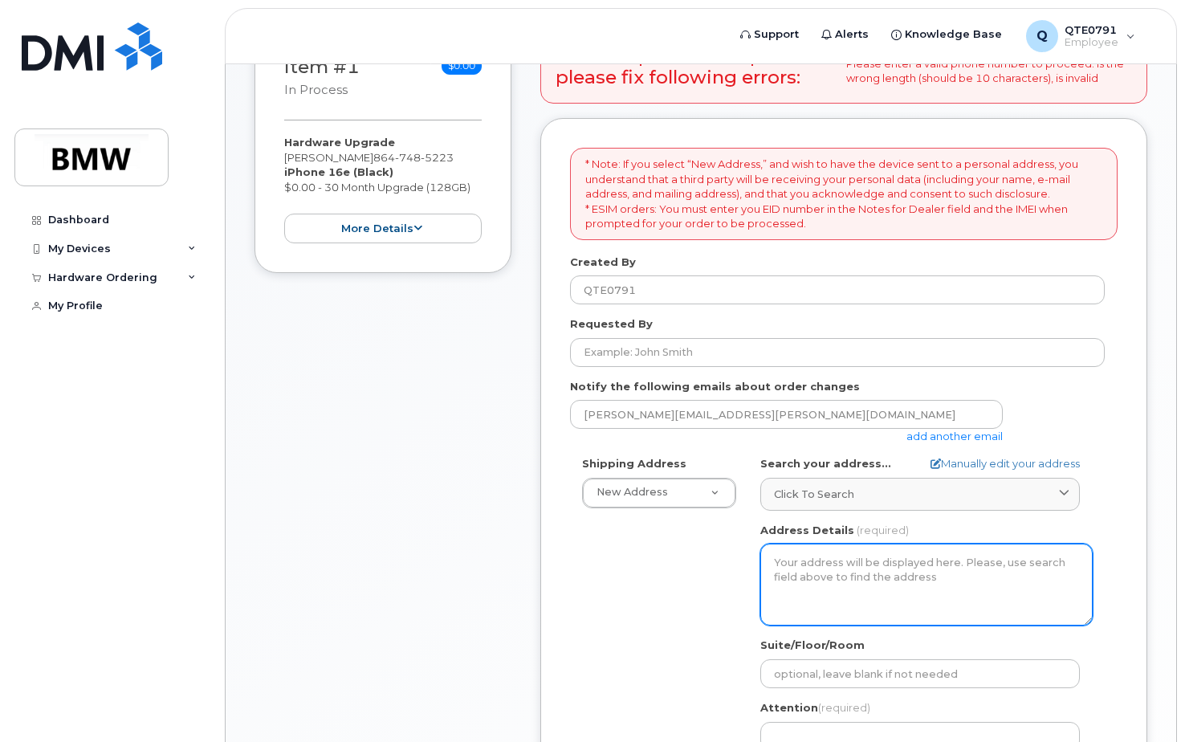
scroll to position [401, 0]
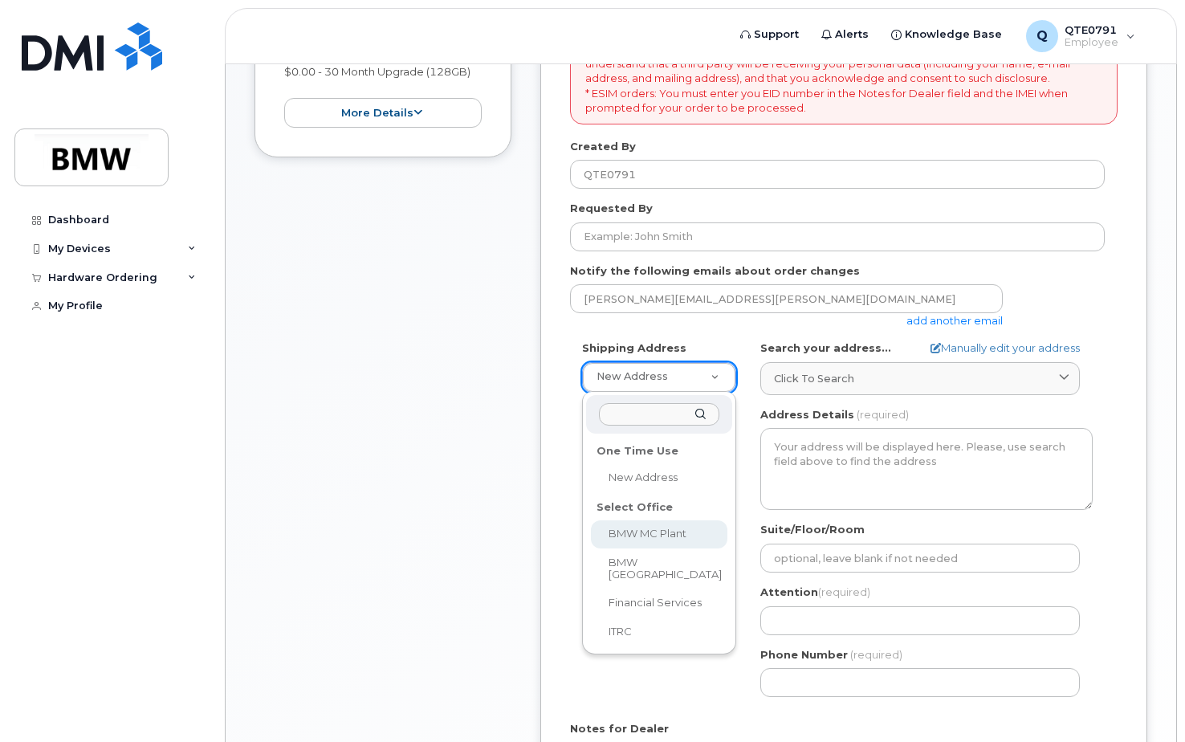
select select
type textarea "[STREET_ADDRESS] Greer [US_STATE] 29651-6731"
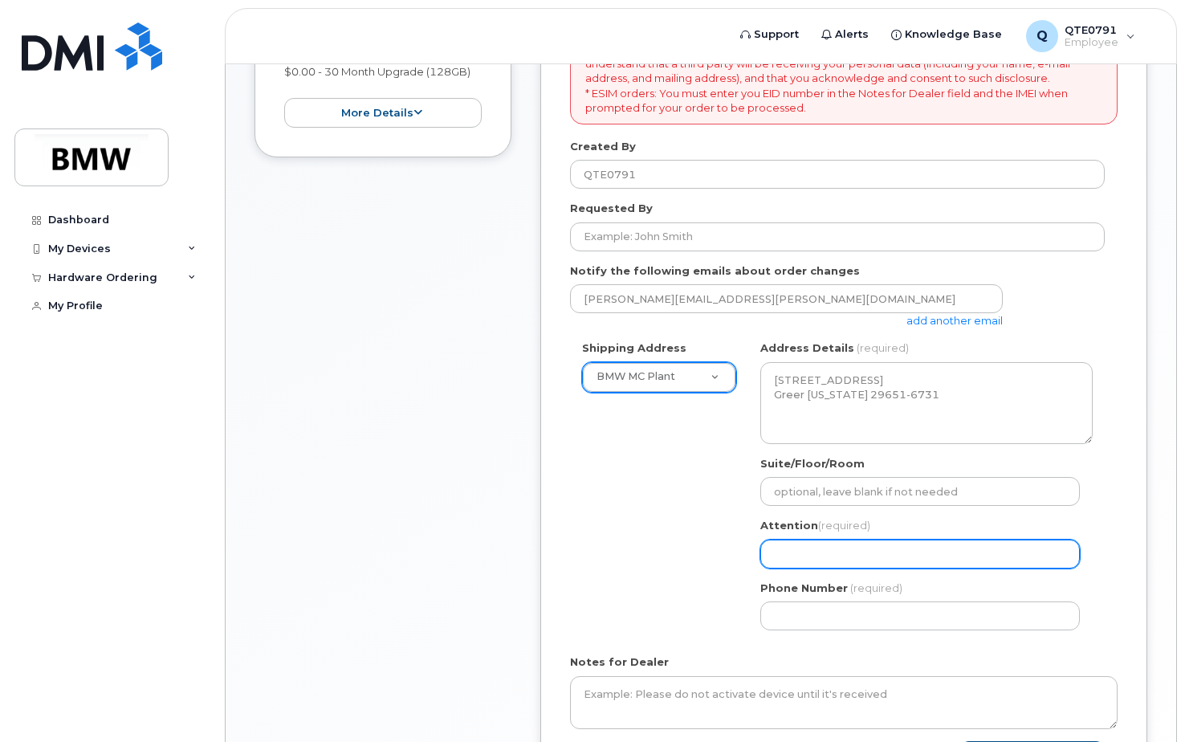
click at [859, 552] on input "Attention (required)" at bounding box center [919, 553] width 319 height 29
type input "[PERSON_NAME]"
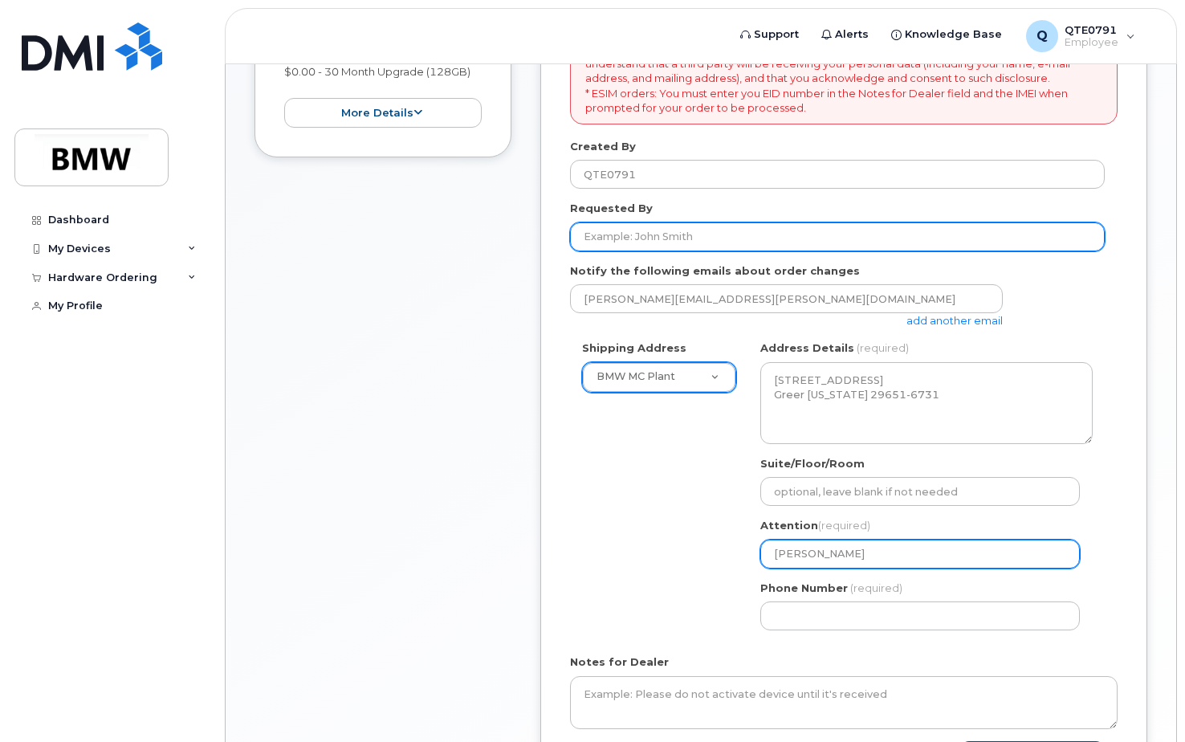
type input "[PERSON_NAME]"
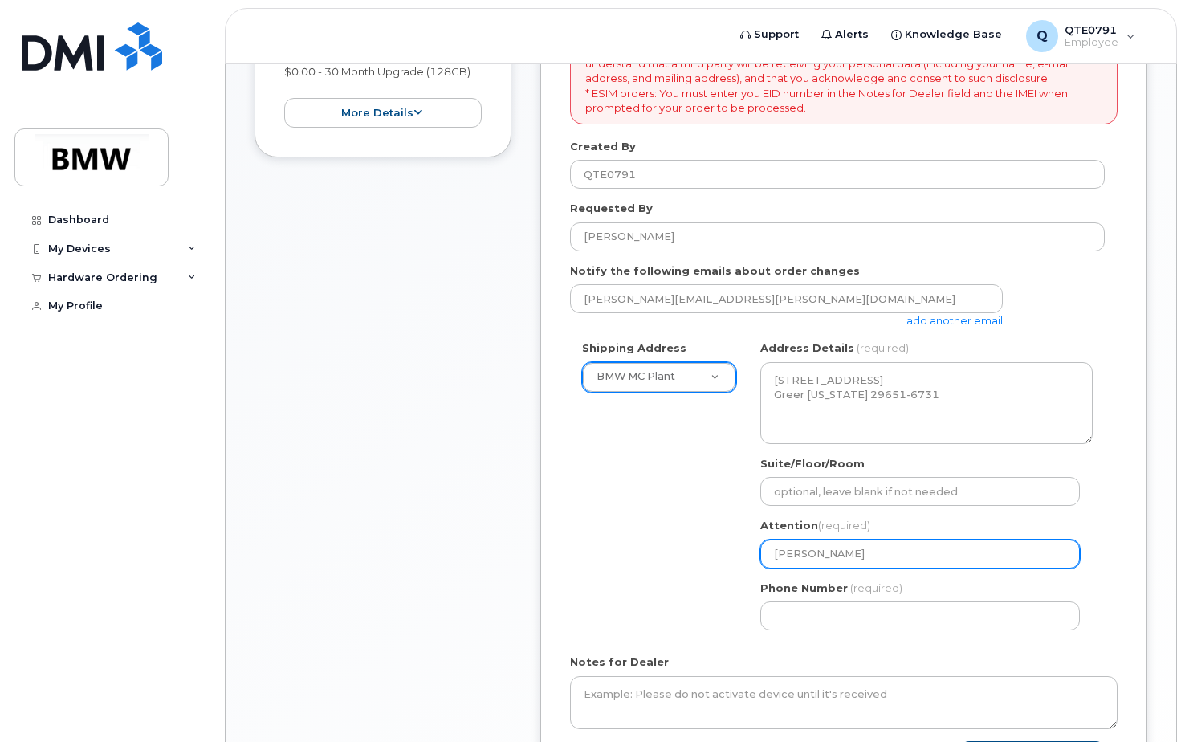
select select
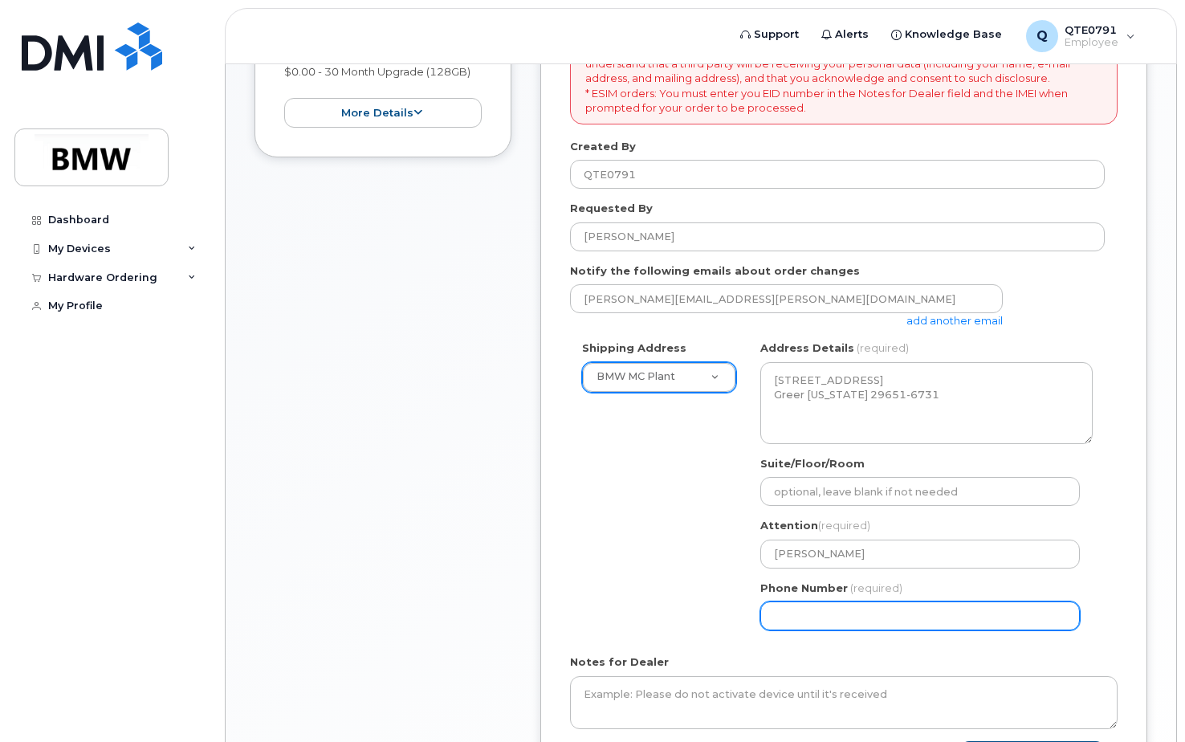
click at [830, 608] on input "Phone Number" at bounding box center [919, 615] width 319 height 29
type input "8648009666"
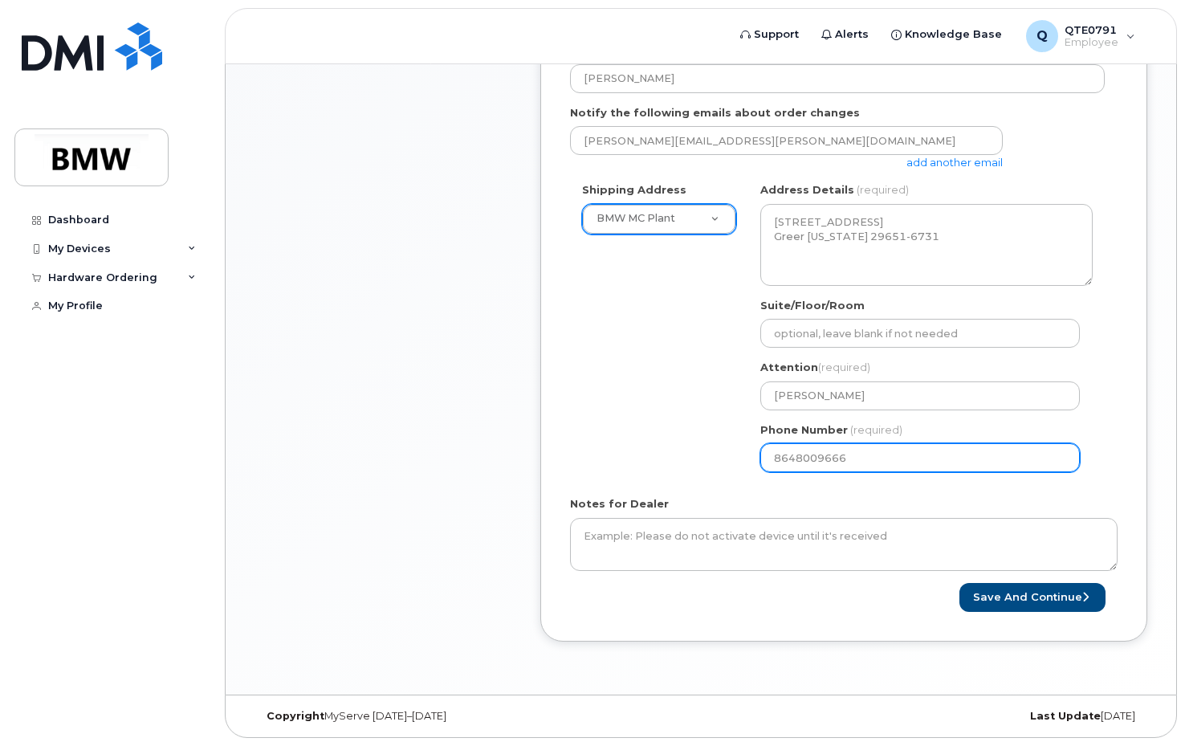
scroll to position [563, 0]
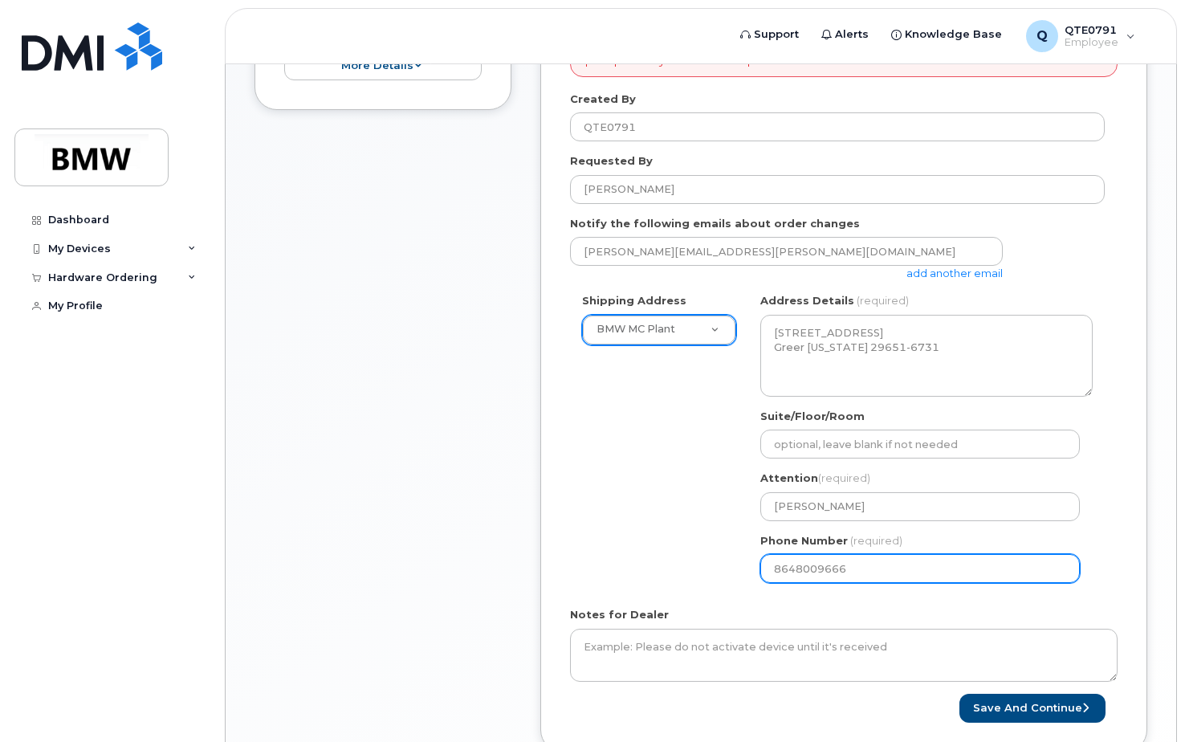
select select
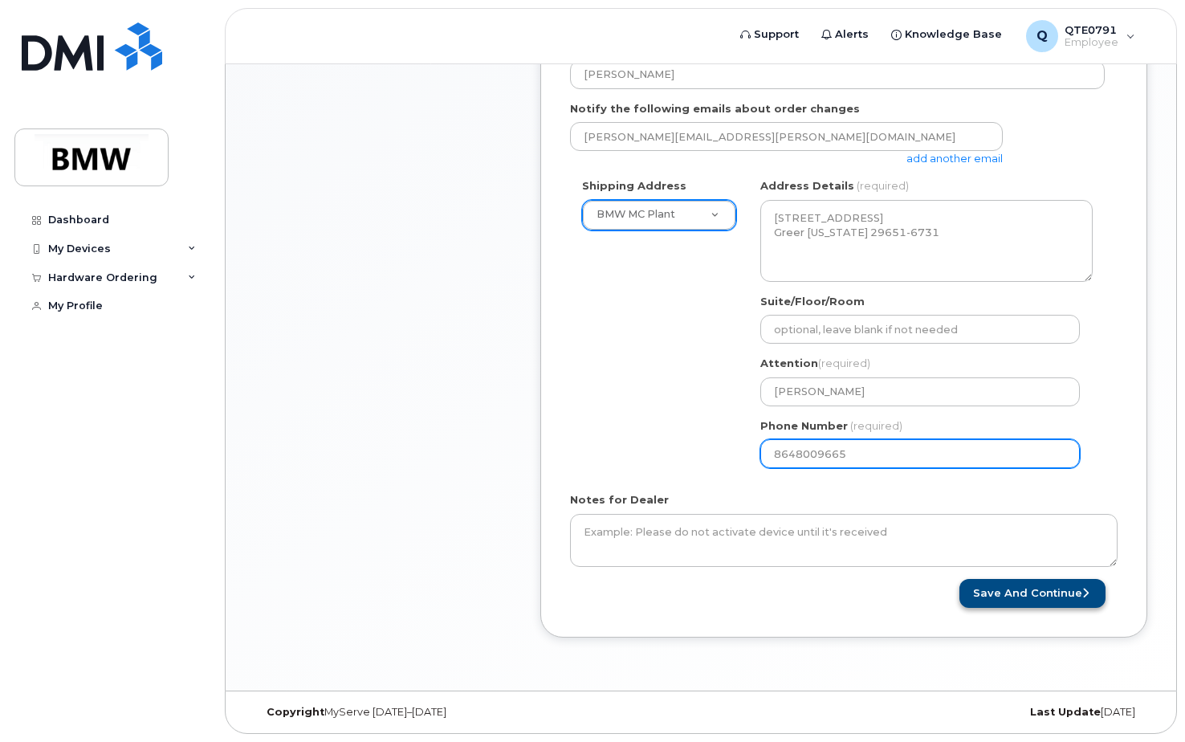
type input "8648009665"
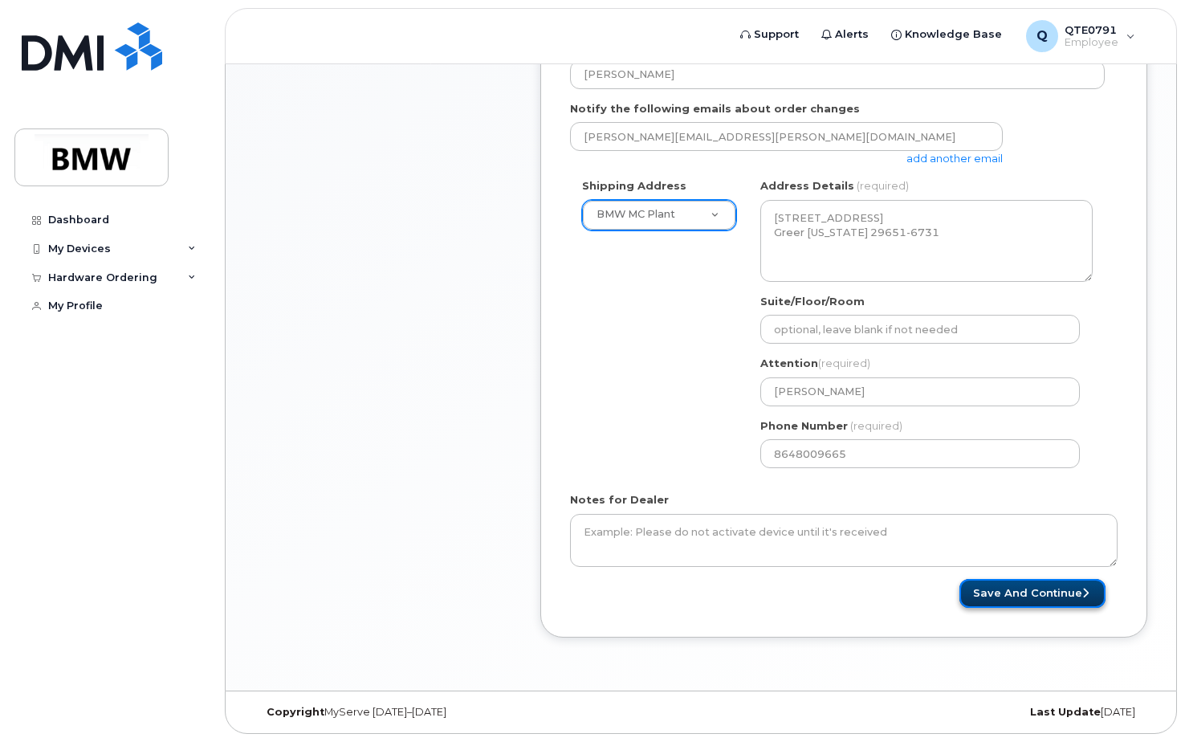
click at [1014, 588] on button "Save and Continue" at bounding box center [1032, 594] width 146 height 30
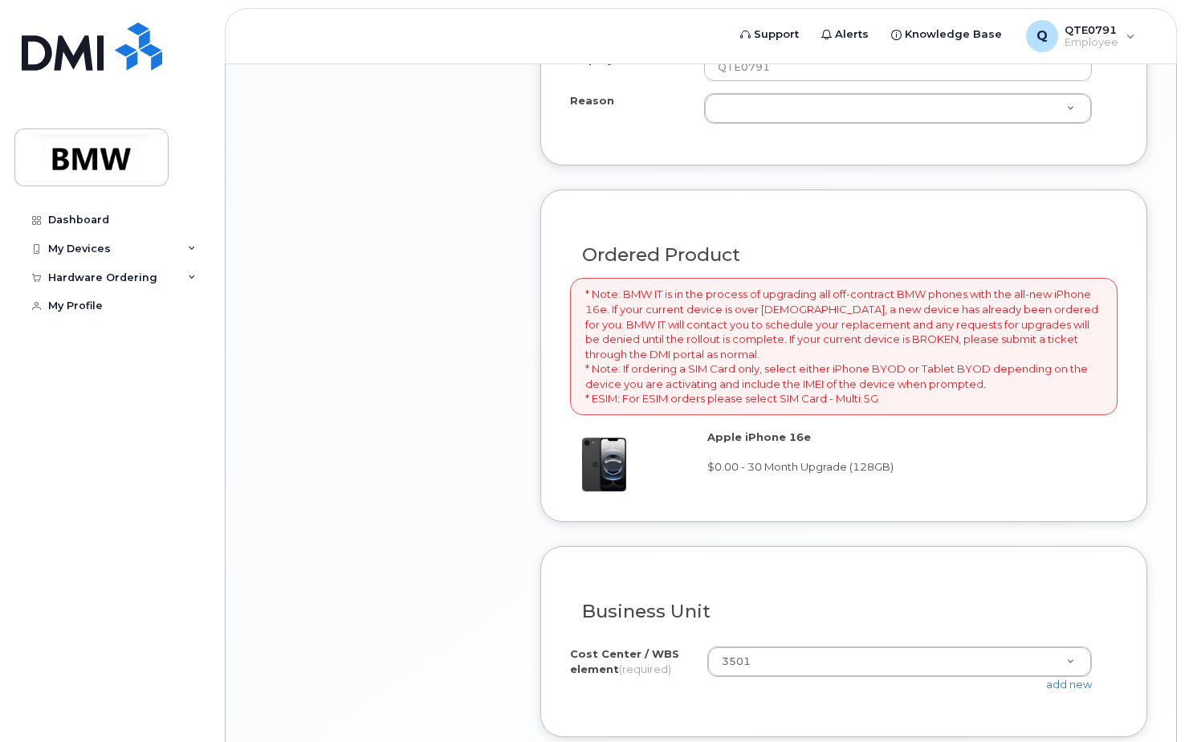
scroll to position [1150, 0]
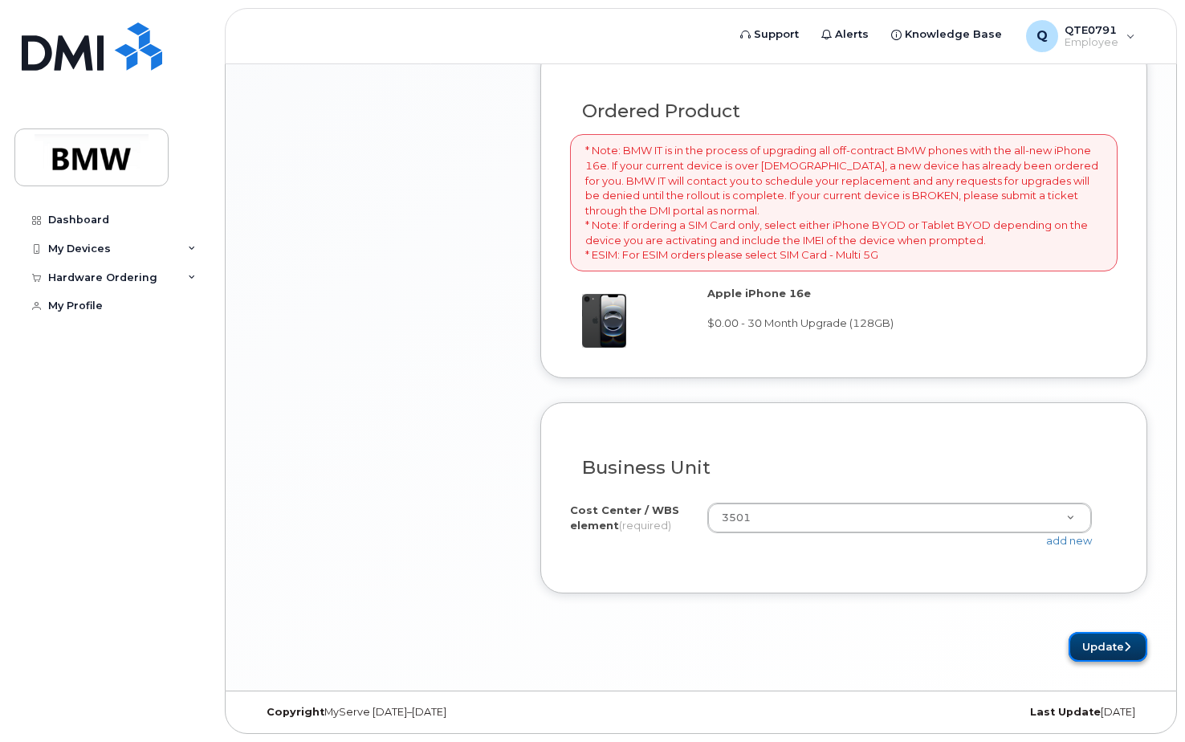
click at [1101, 640] on button "Update" at bounding box center [1107, 647] width 79 height 30
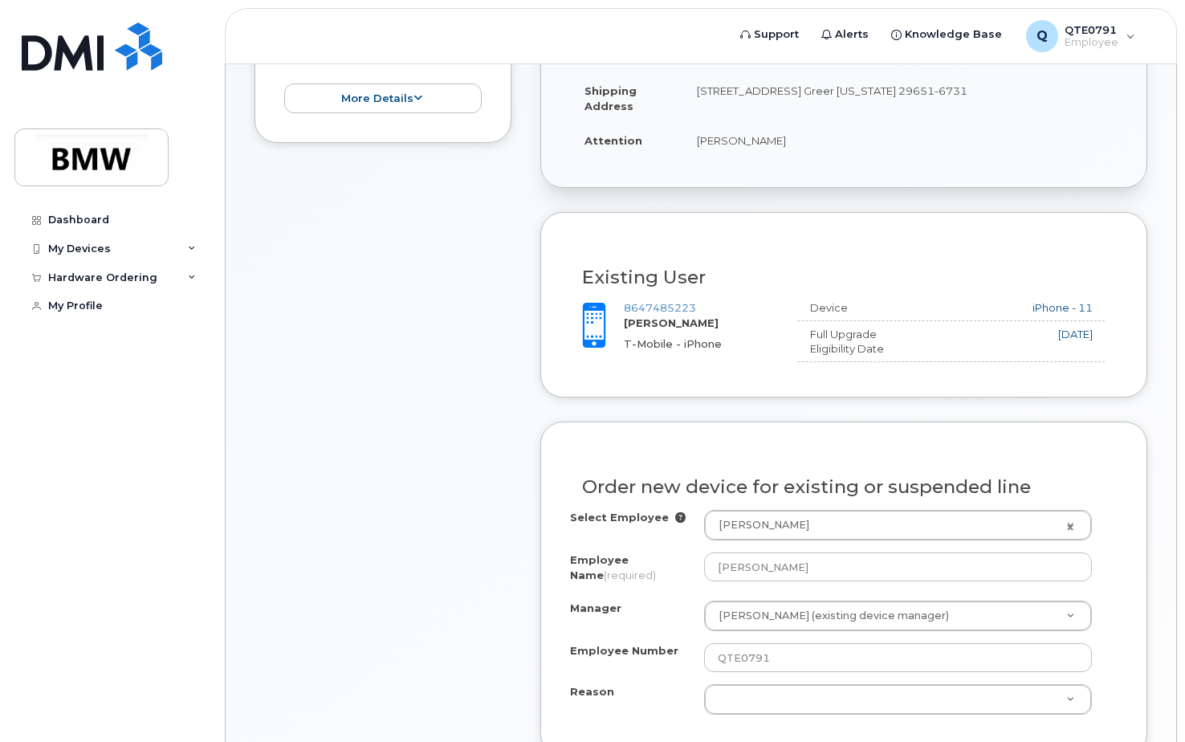
scroll to position [457, 0]
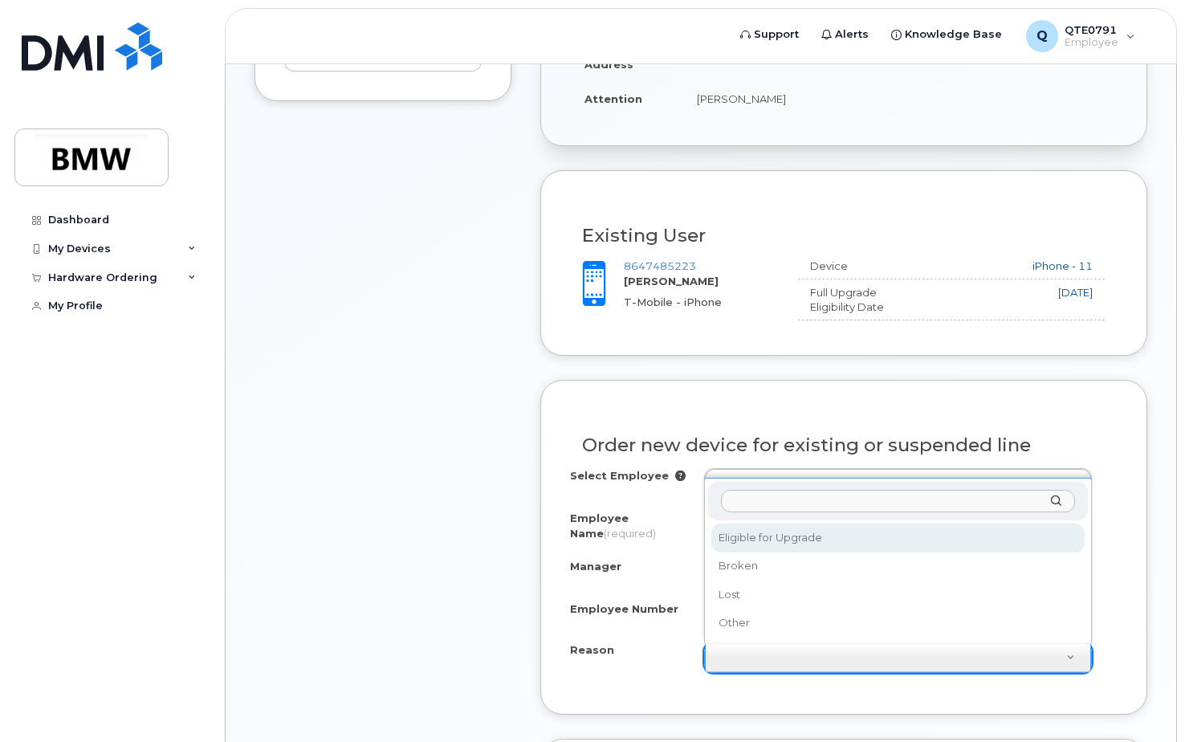
select select "eligible_for_upgrade"
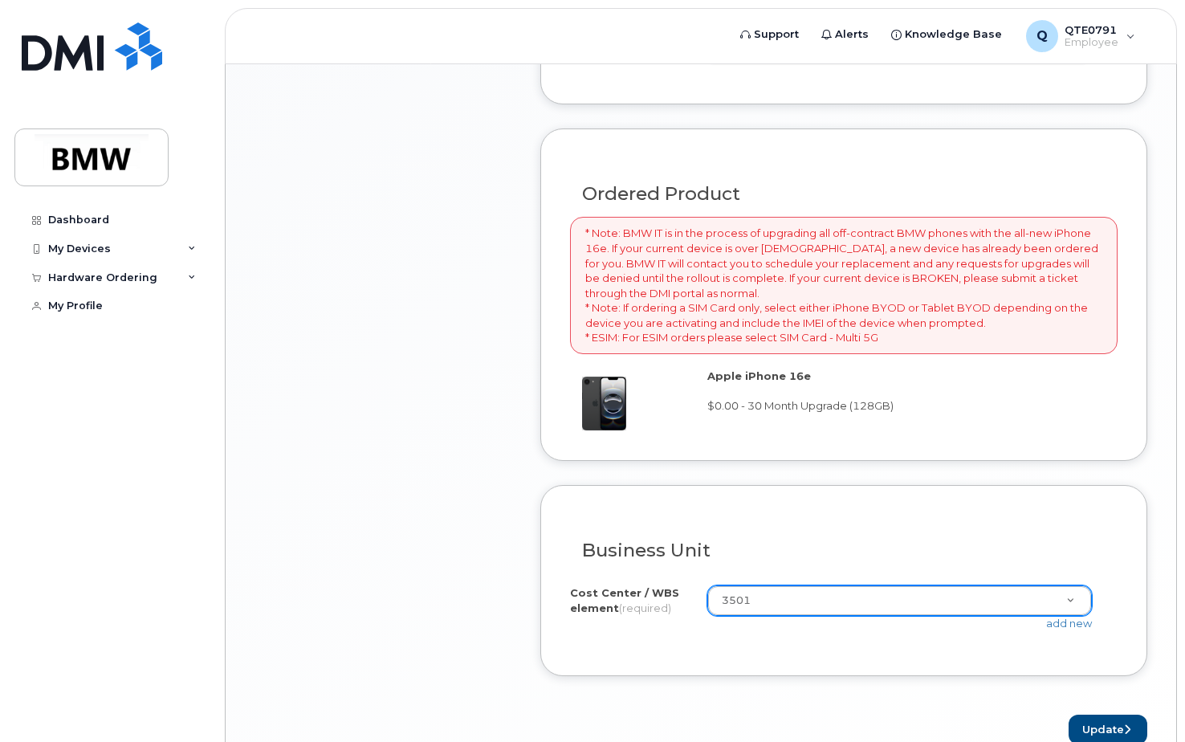
scroll to position [1150, 0]
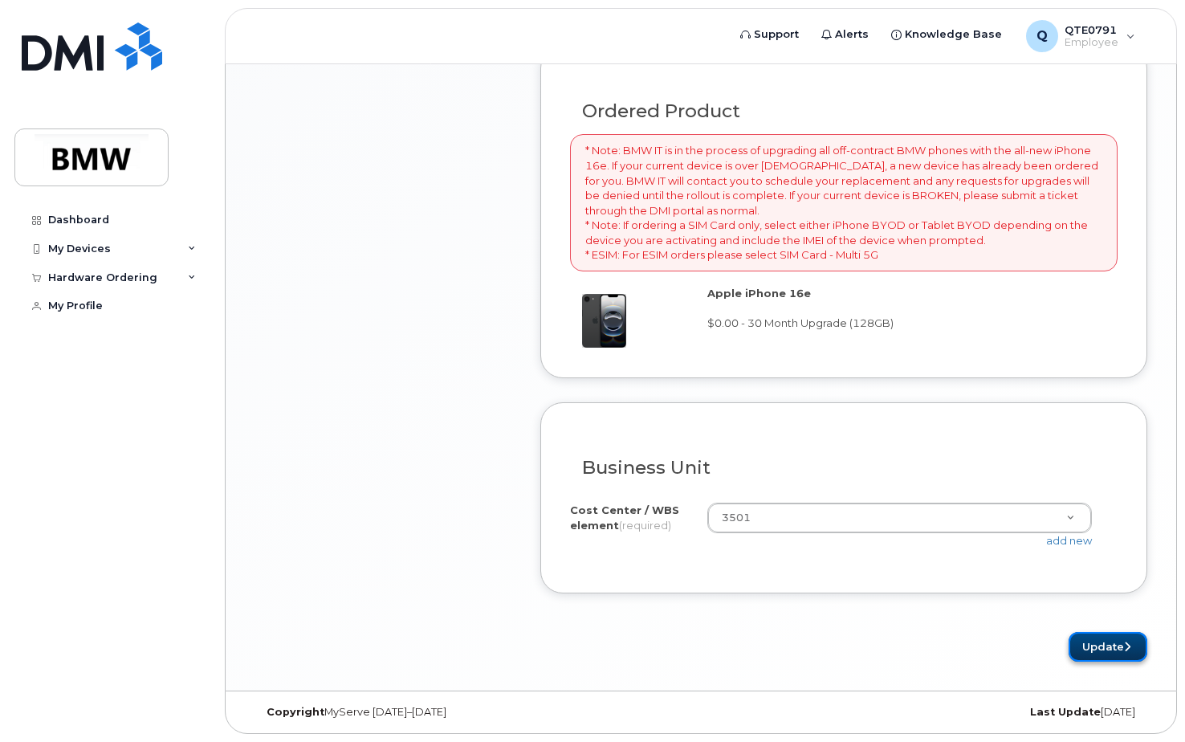
click at [1099, 642] on button "Update" at bounding box center [1107, 647] width 79 height 30
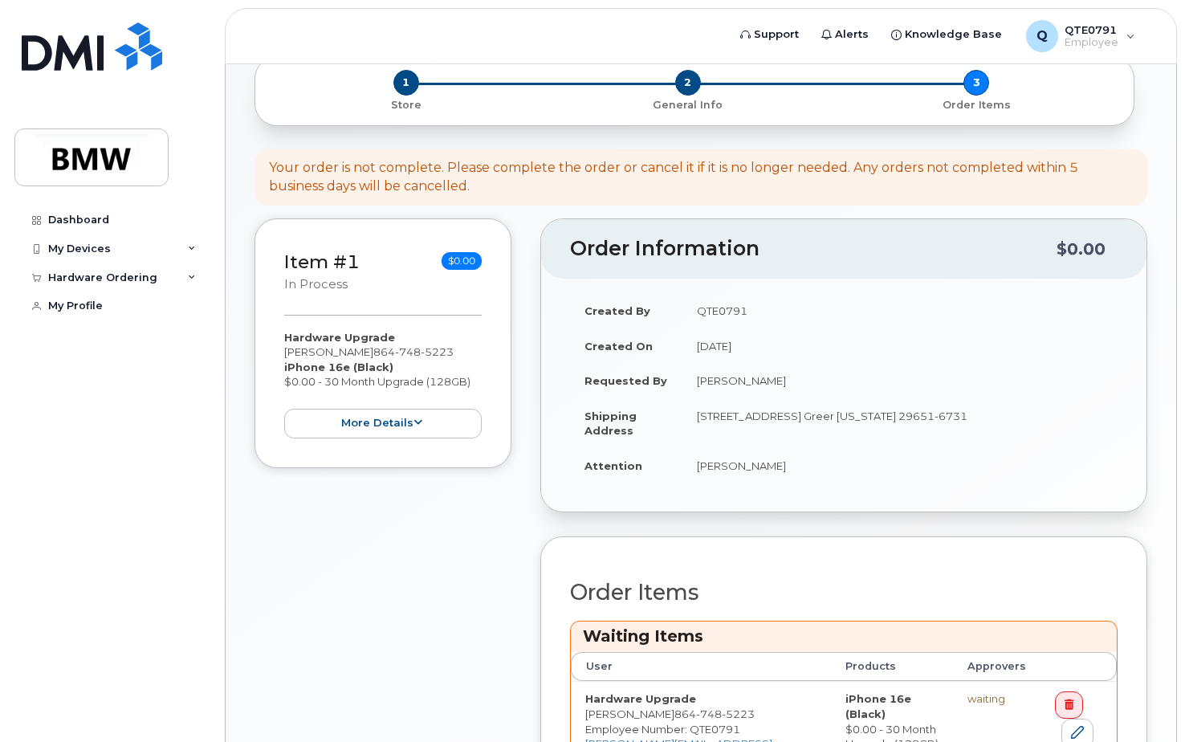
scroll to position [386, 0]
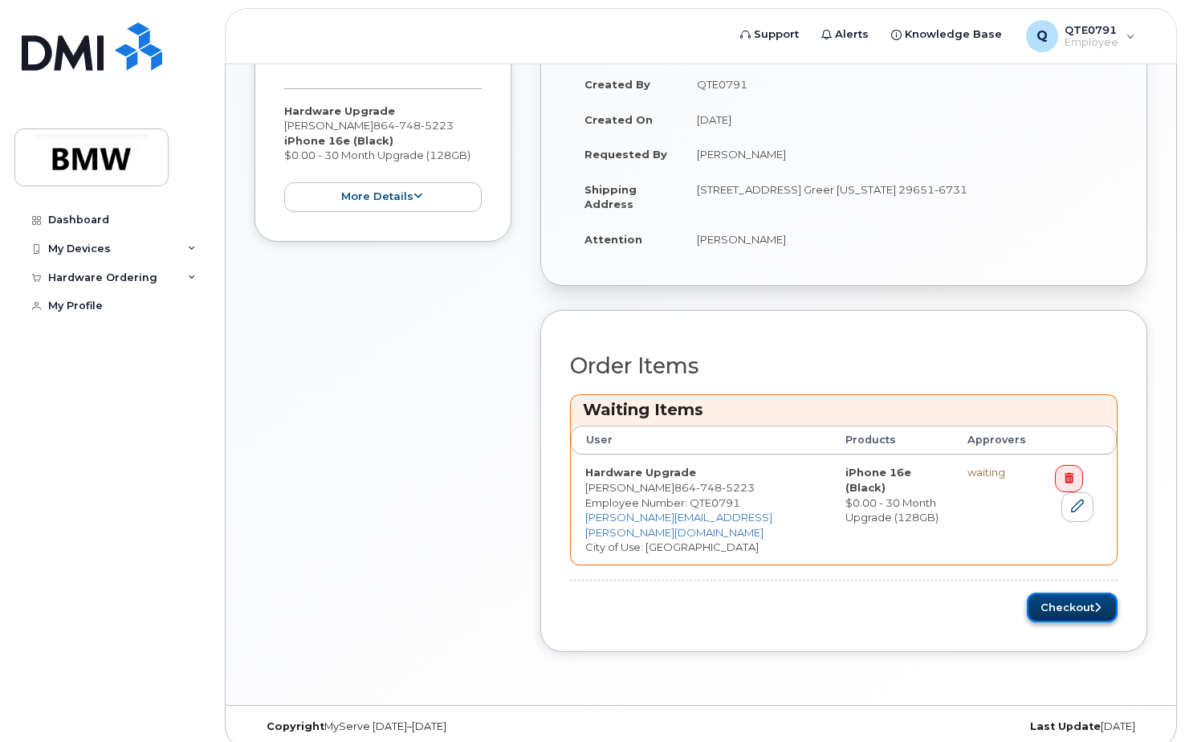
click at [1080, 592] on button "Checkout" at bounding box center [1071, 607] width 91 height 30
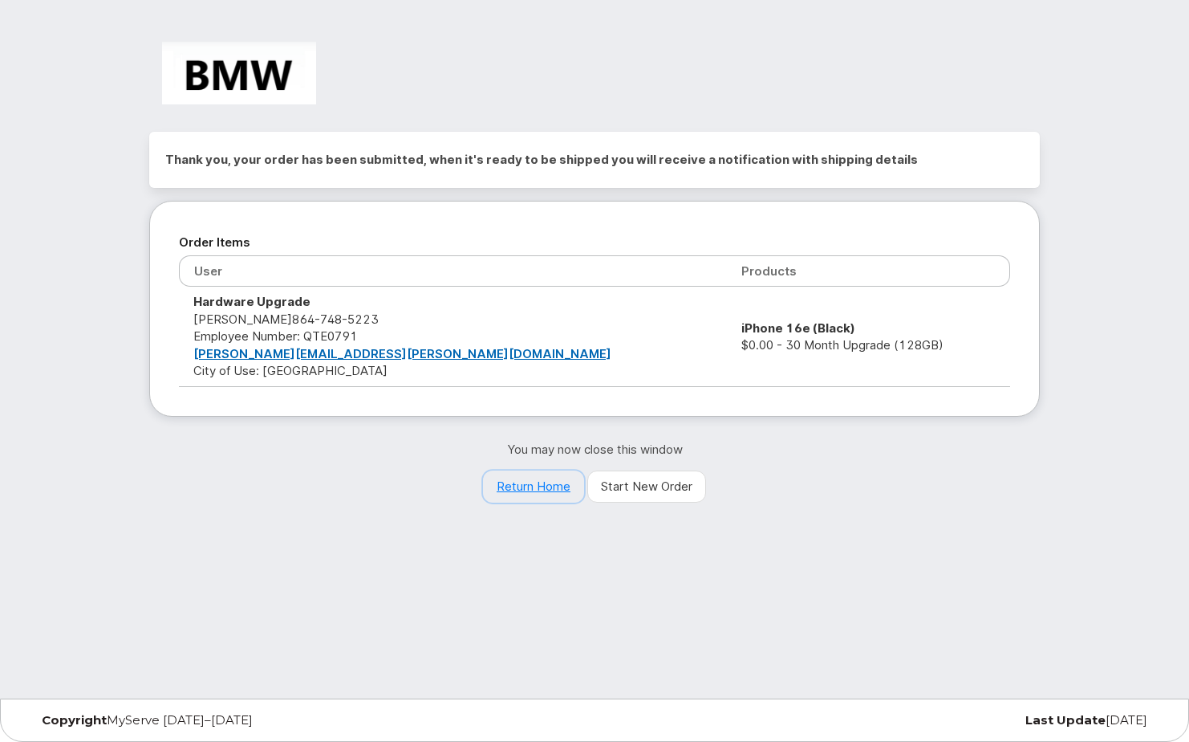
click at [519, 481] on link "Return Home" at bounding box center [533, 486] width 101 height 32
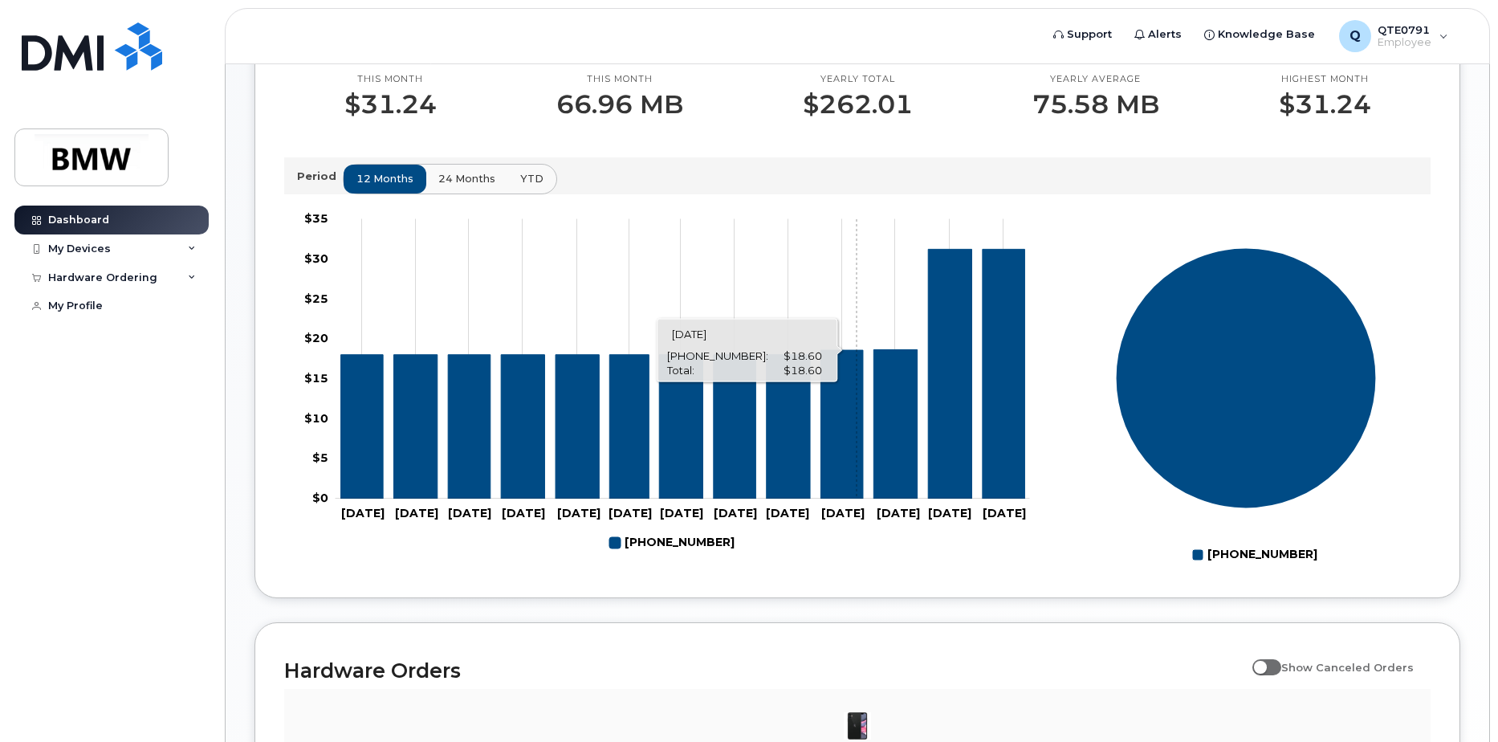
scroll to position [720, 0]
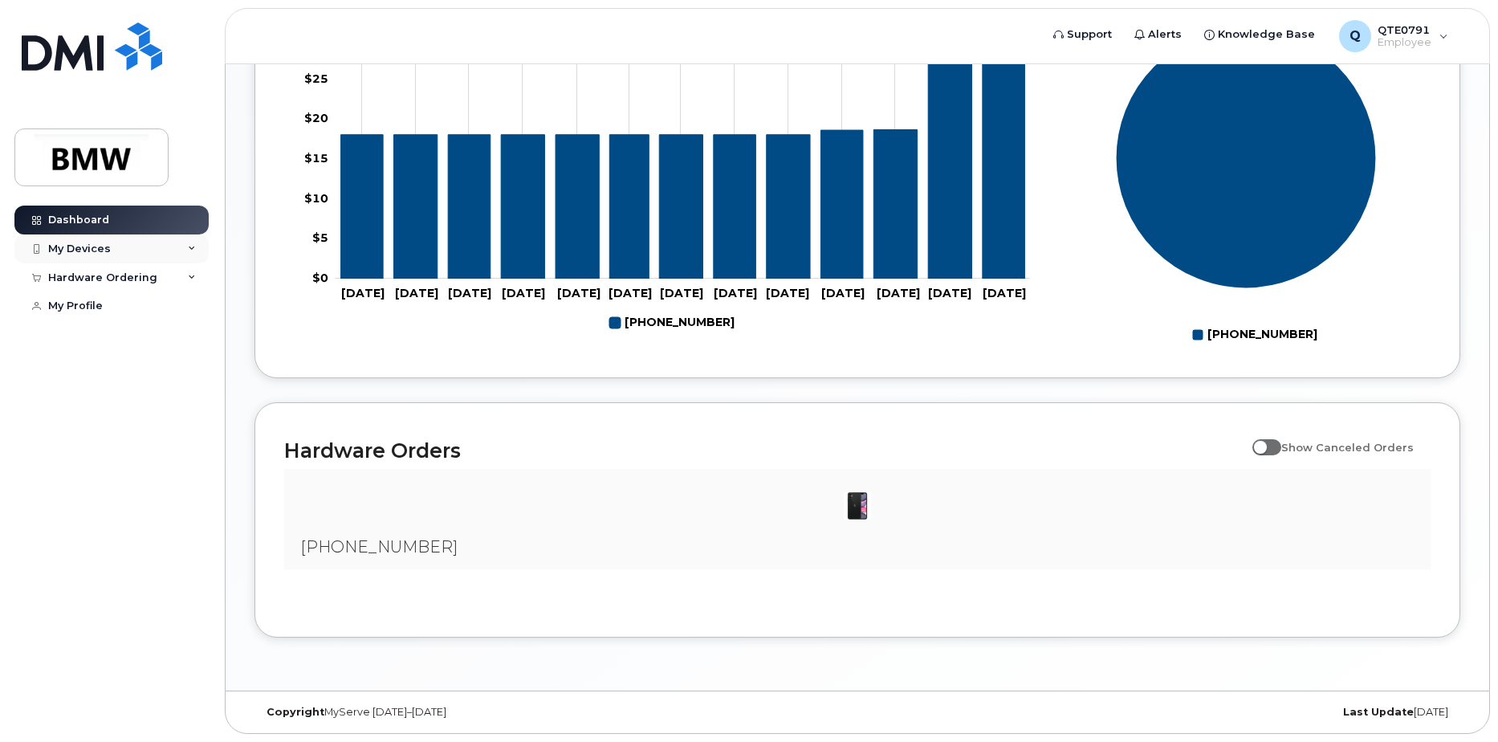
click at [181, 248] on div "My Devices" at bounding box center [111, 248] width 194 height 29
click at [189, 372] on div "Hardware Ordering" at bounding box center [111, 364] width 194 height 29
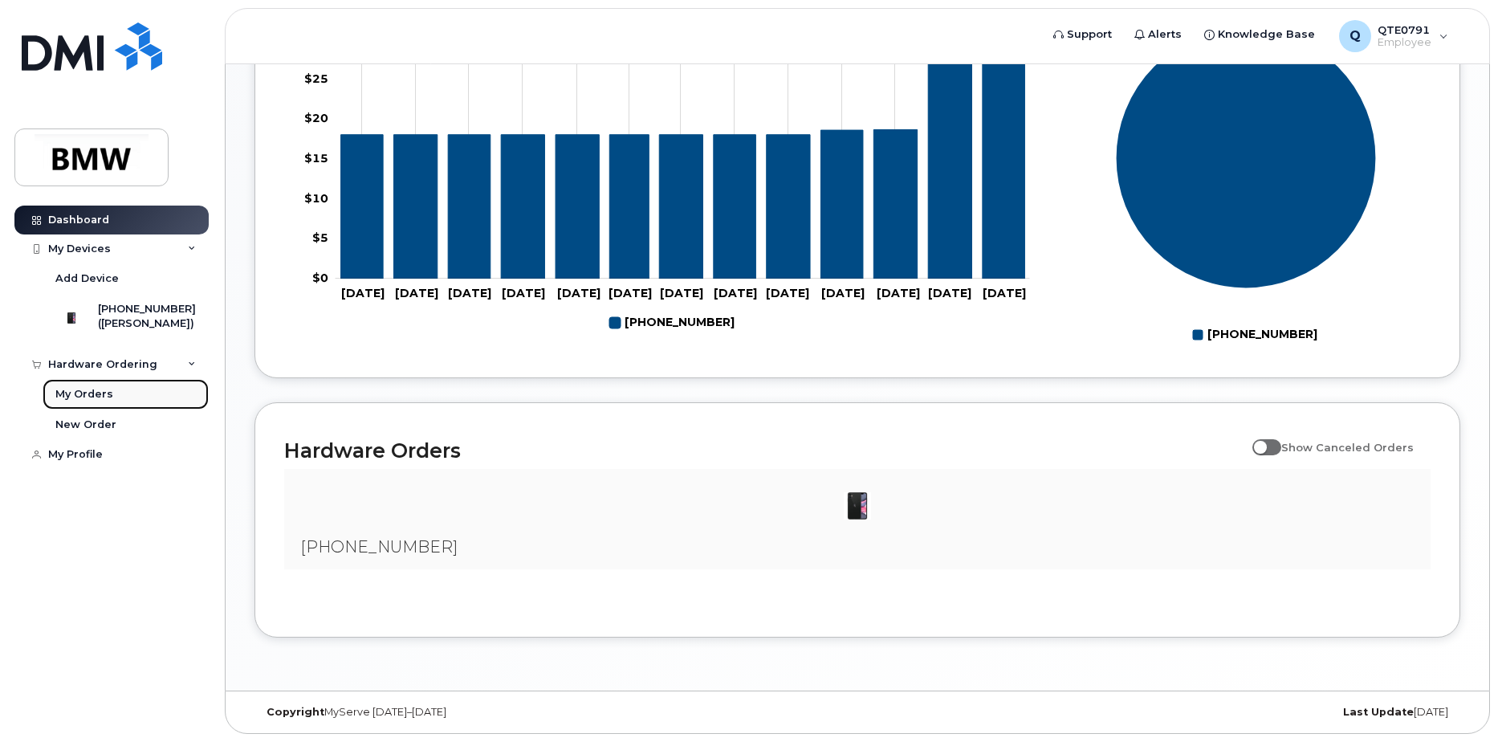
click at [101, 401] on div "My Orders" at bounding box center [84, 394] width 58 height 14
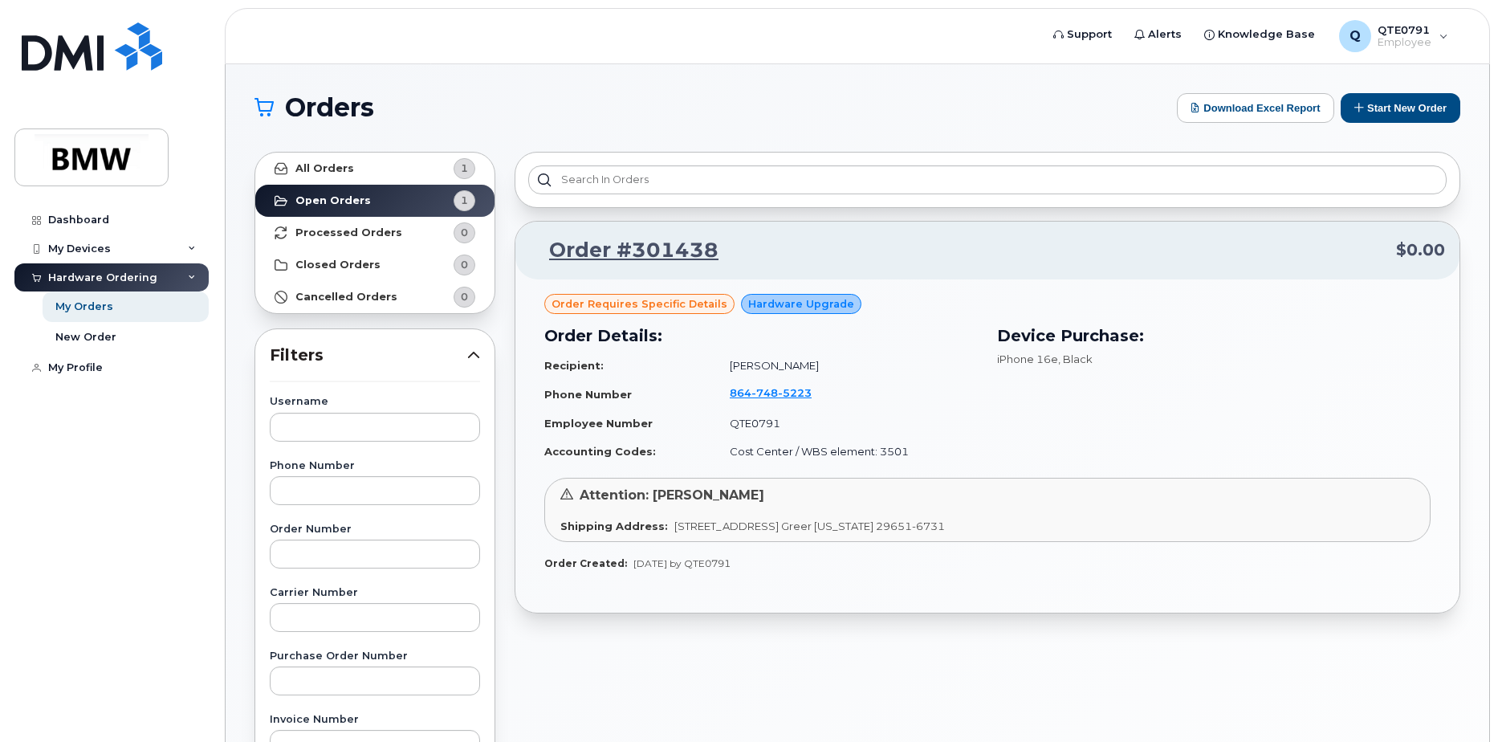
click at [624, 107] on h1 "Orders" at bounding box center [711, 108] width 914 height 26
